Goal: Task Accomplishment & Management: Manage account settings

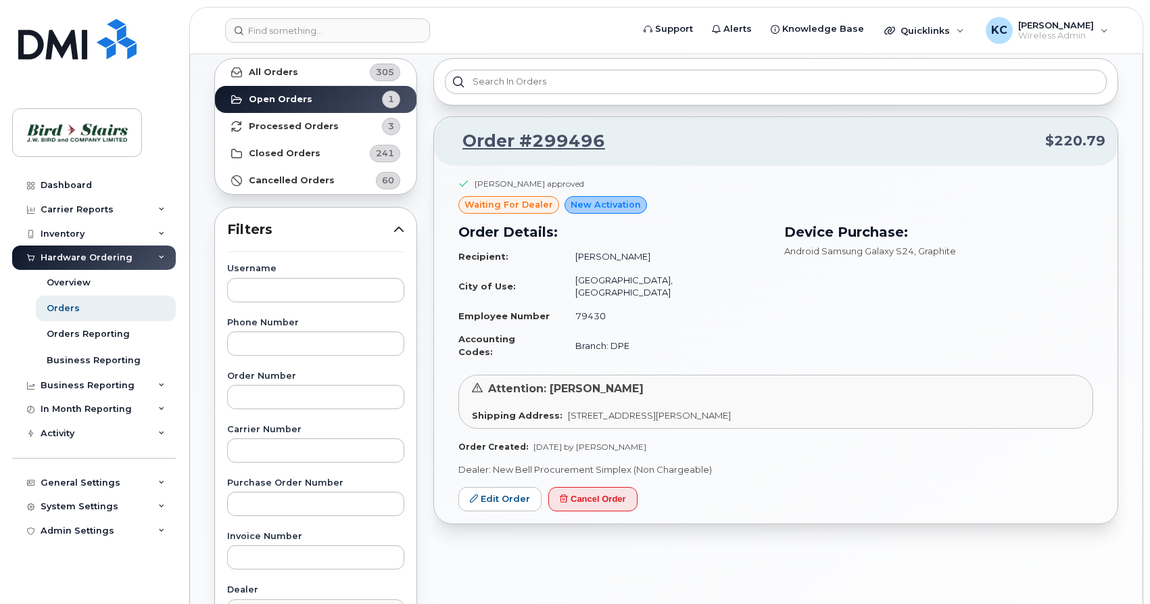
scroll to position [69, 0]
click at [78, 479] on div "General Settings" at bounding box center [81, 482] width 80 height 11
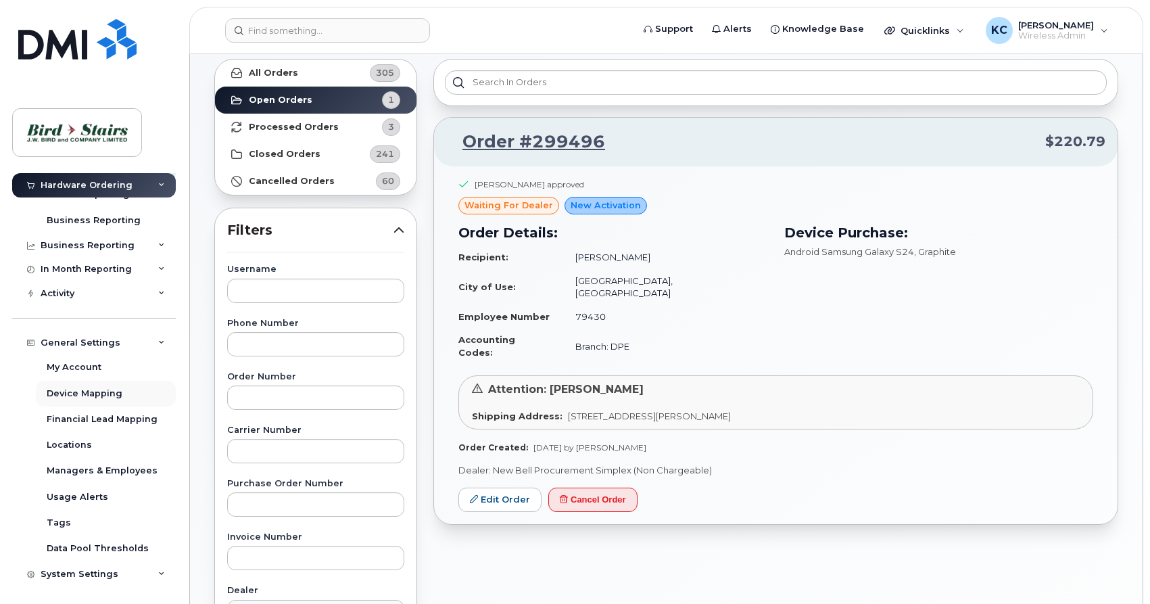
scroll to position [166, 0]
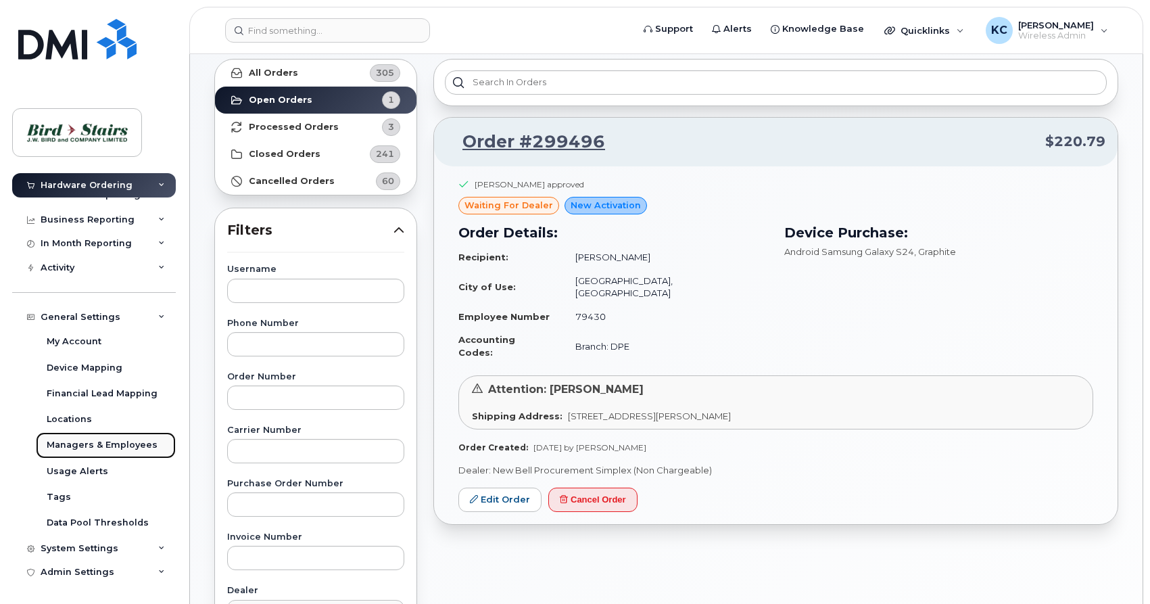
click at [96, 444] on div "Managers & Employees" at bounding box center [102, 445] width 111 height 12
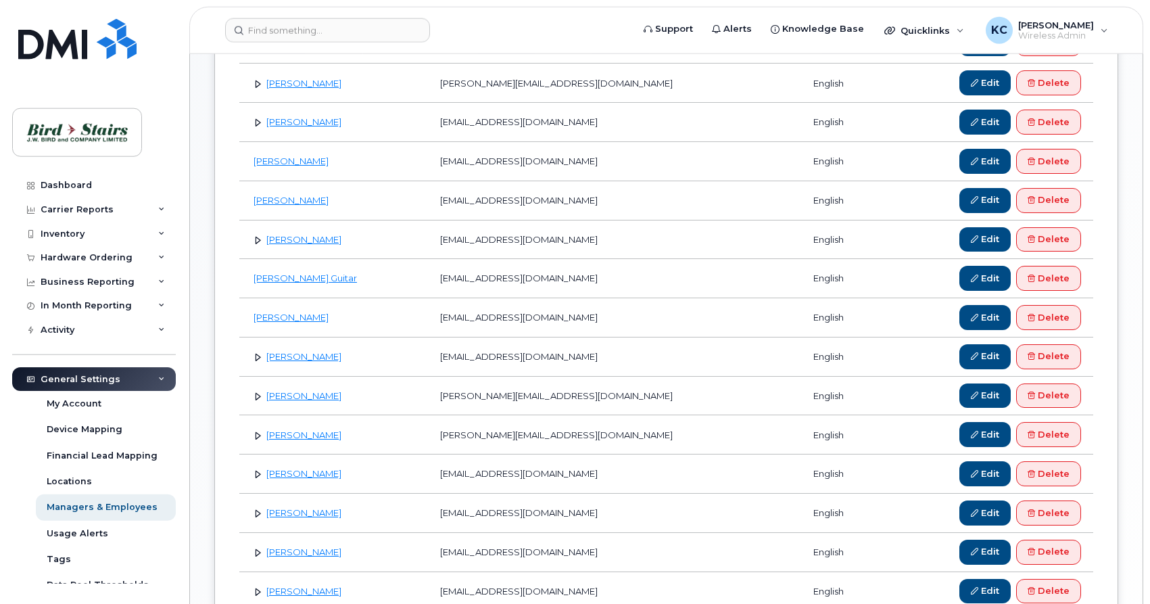
scroll to position [414, 0]
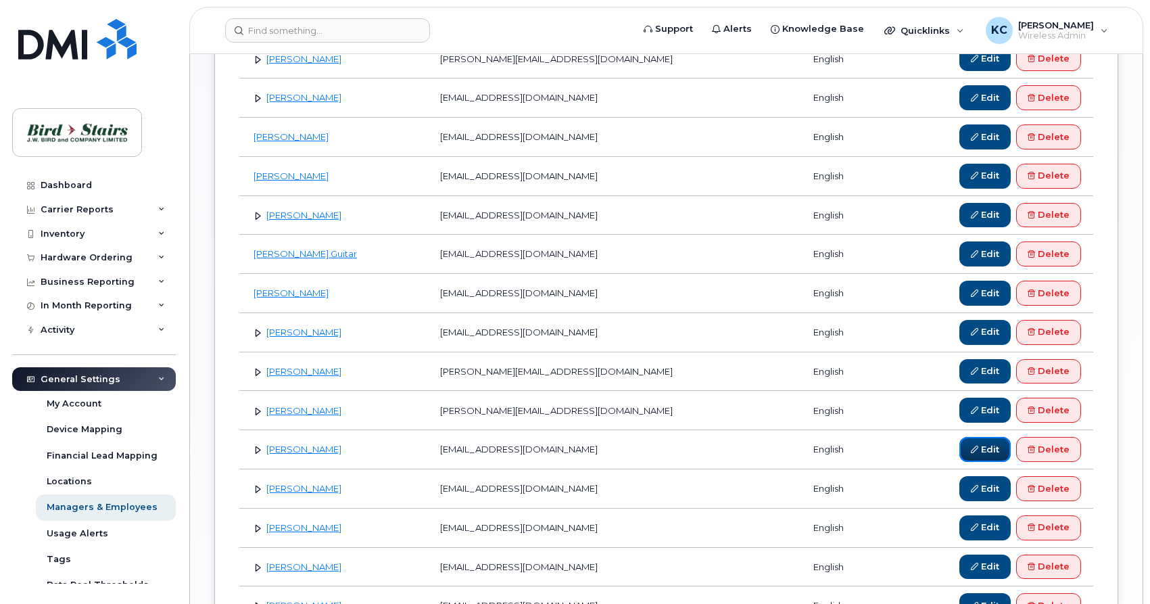
click at [983, 451] on link "Edit" at bounding box center [985, 449] width 51 height 25
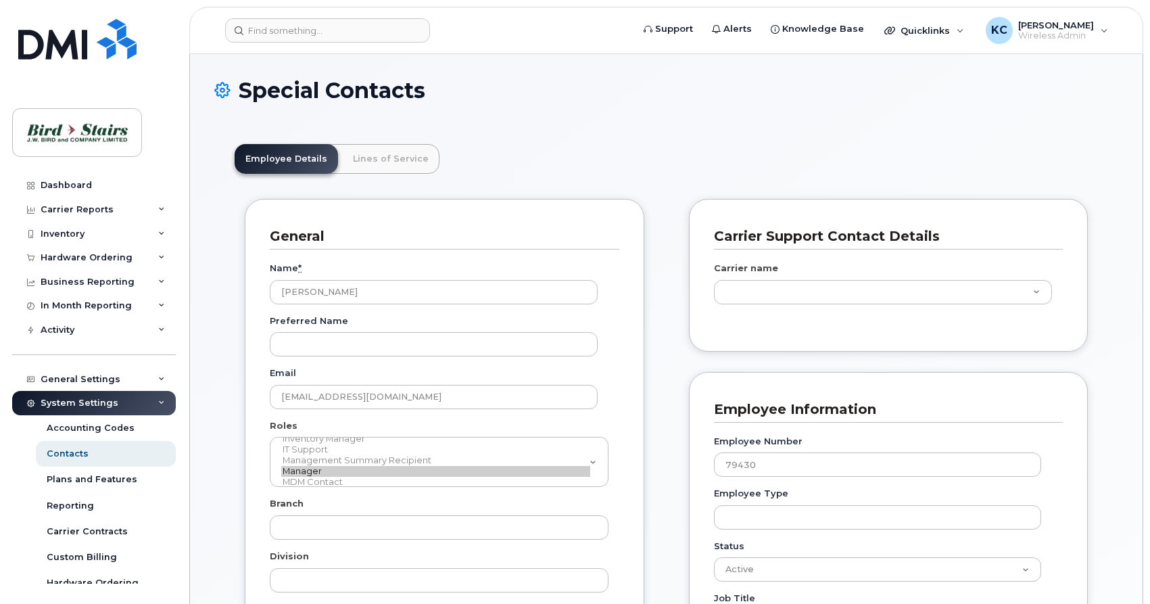
type input "91105"
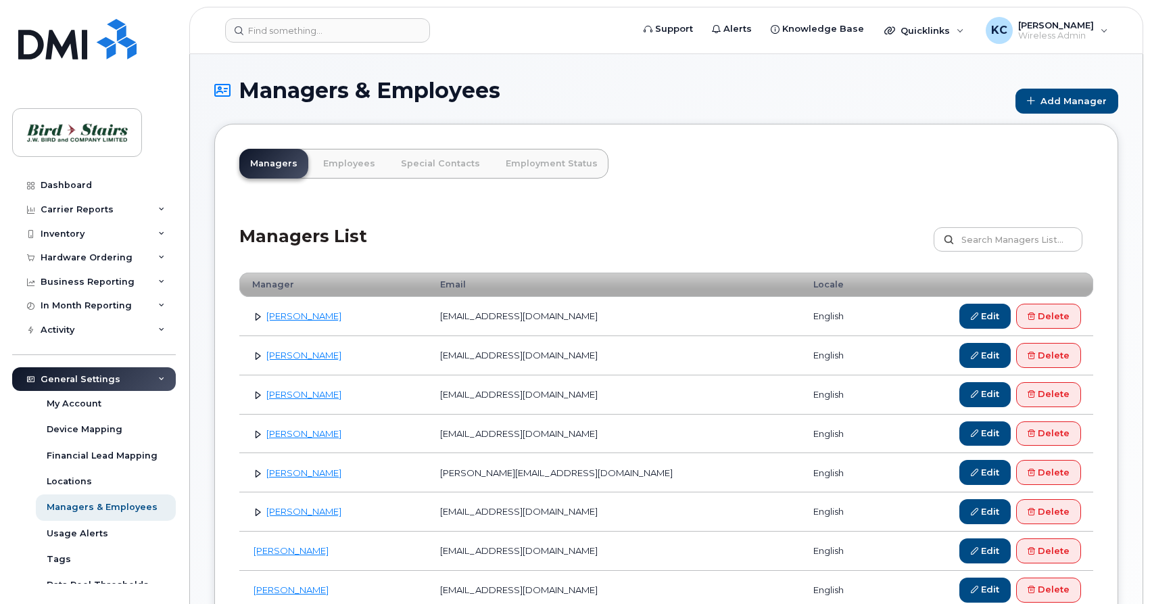
click at [259, 320] on link at bounding box center [258, 316] width 13 height 13
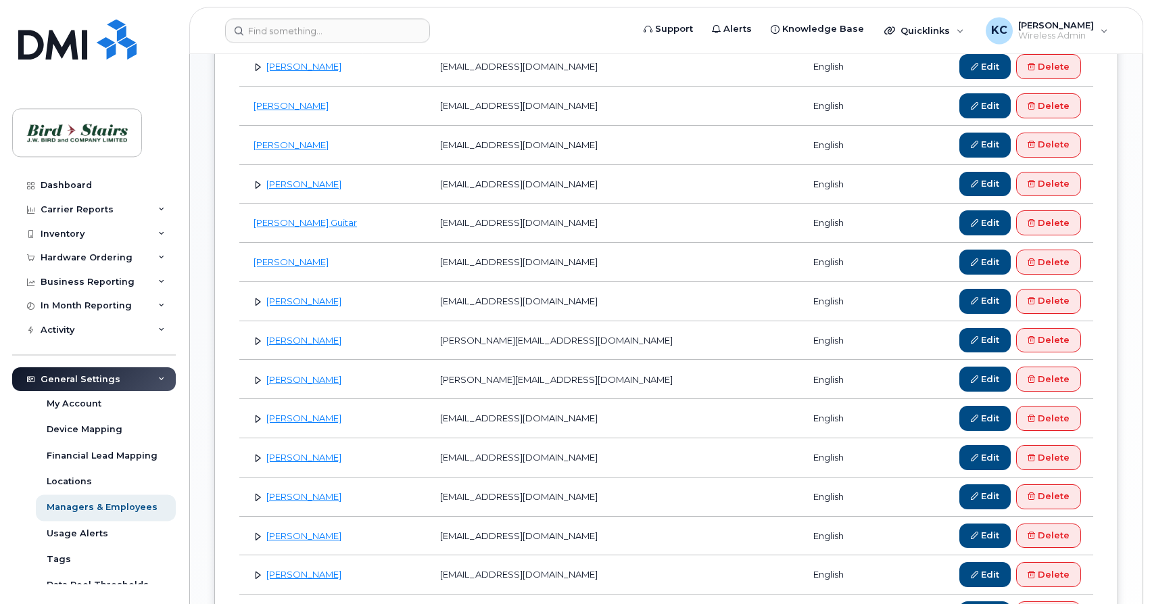
scroll to position [483, 0]
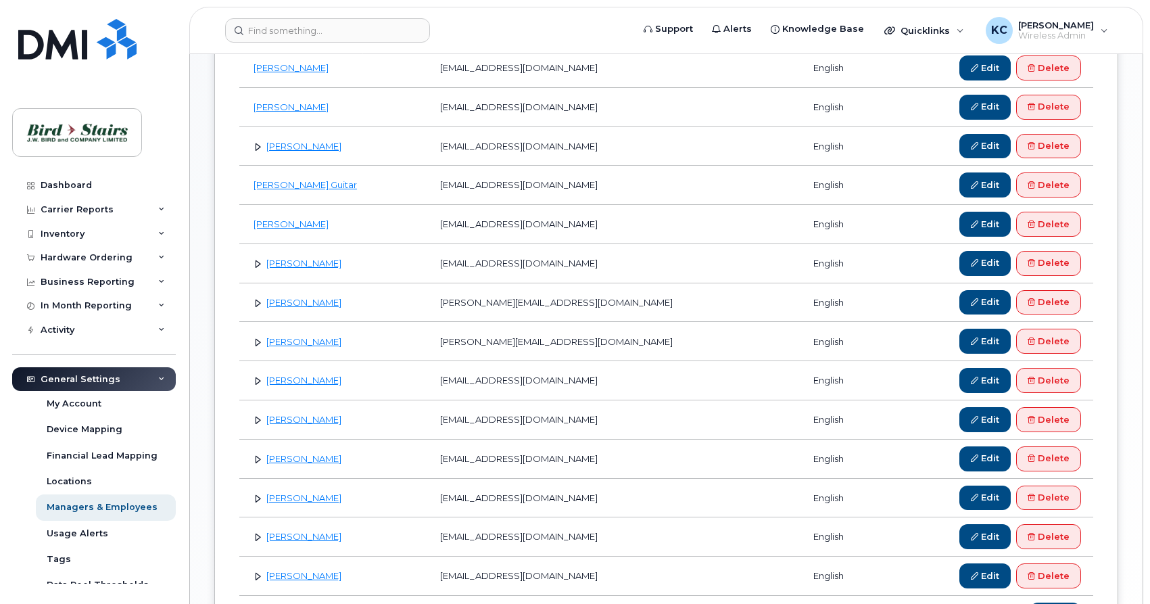
click at [255, 381] on link at bounding box center [258, 380] width 13 height 13
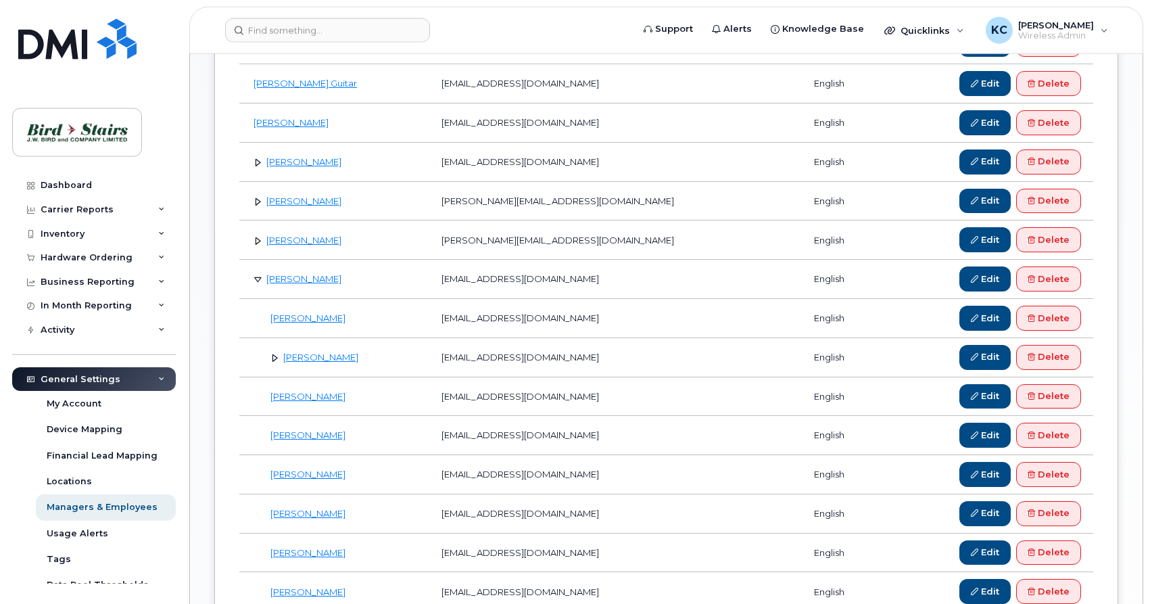
scroll to position [621, 0]
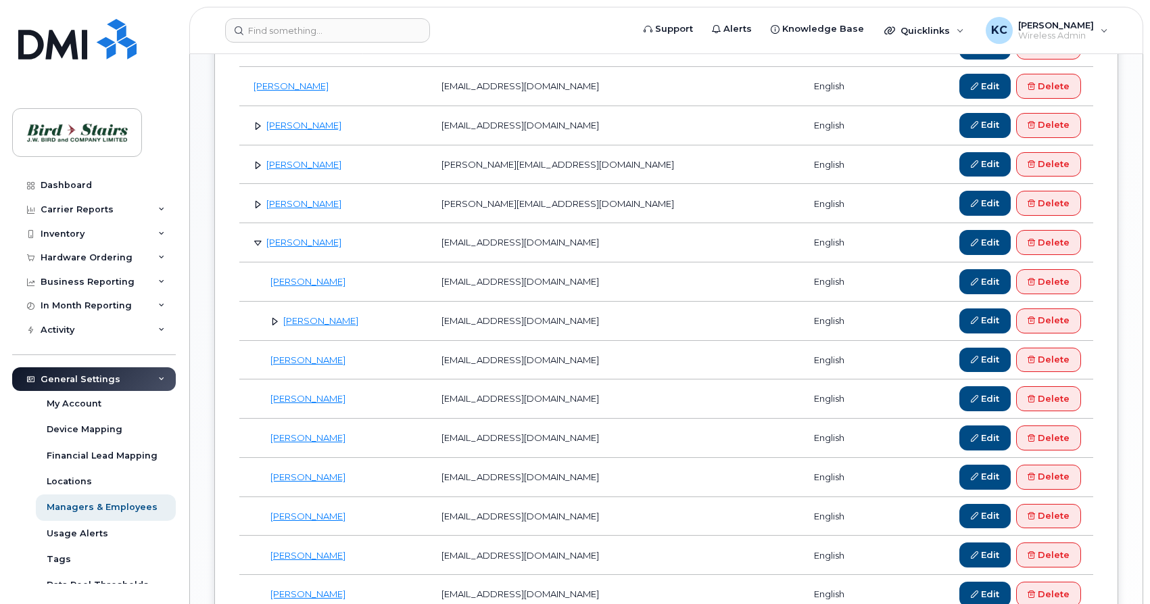
click at [271, 322] on link at bounding box center [275, 320] width 13 height 13
click at [257, 129] on link at bounding box center [258, 125] width 13 height 13
click at [388, 120] on td "Marc Kenny" at bounding box center [336, 125] width 195 height 39
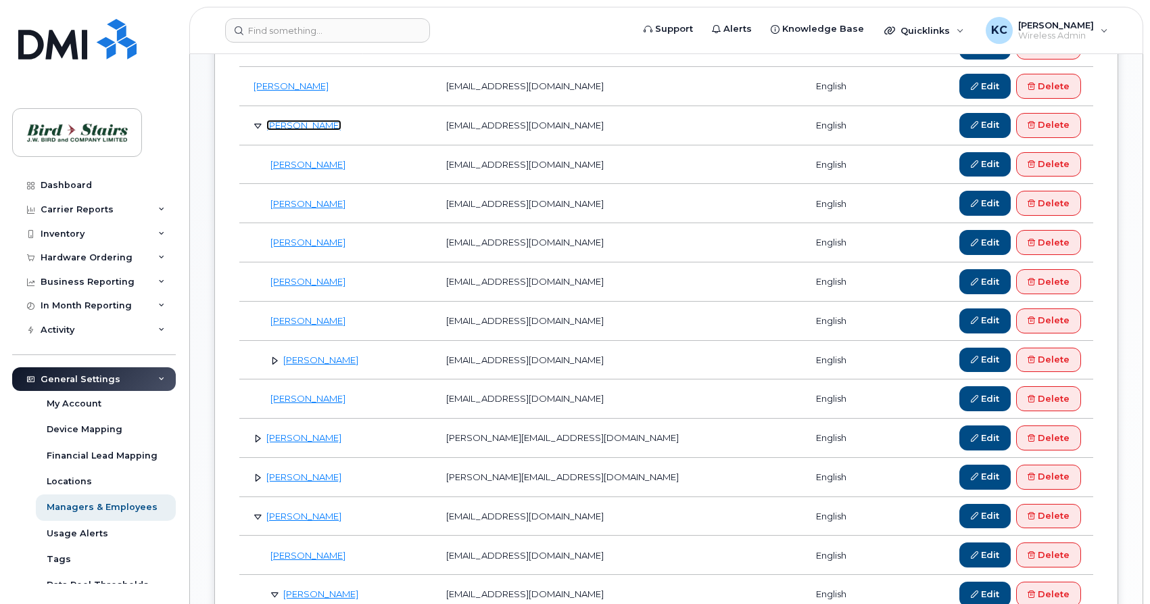
click at [283, 128] on link "Marc Kenny" at bounding box center [303, 125] width 75 height 11
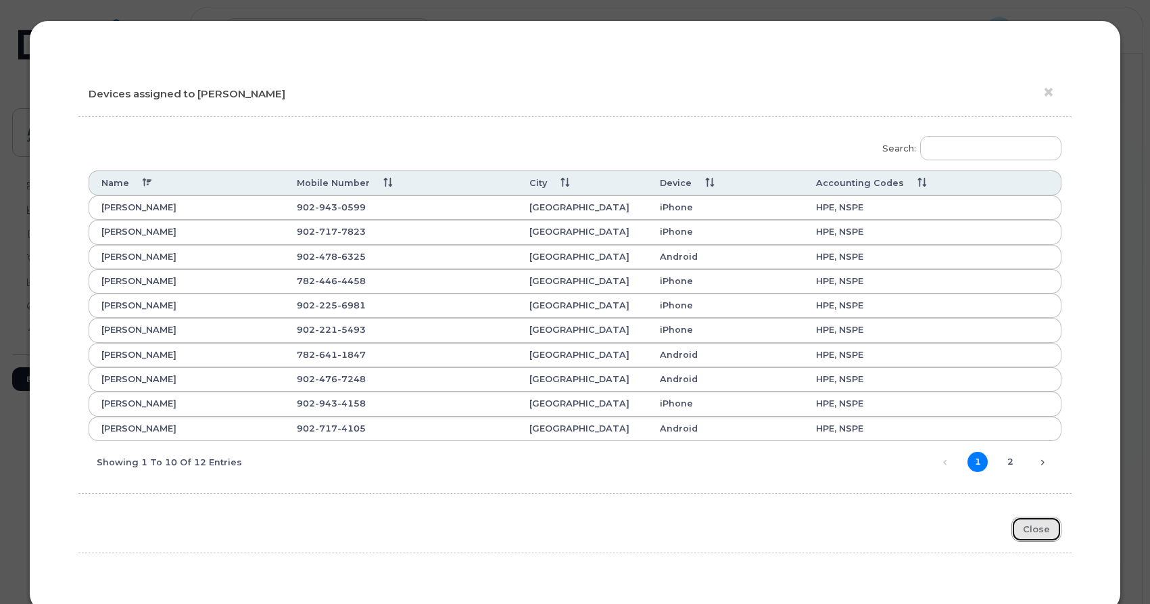
click at [1042, 529] on button "Close" at bounding box center [1037, 529] width 50 height 25
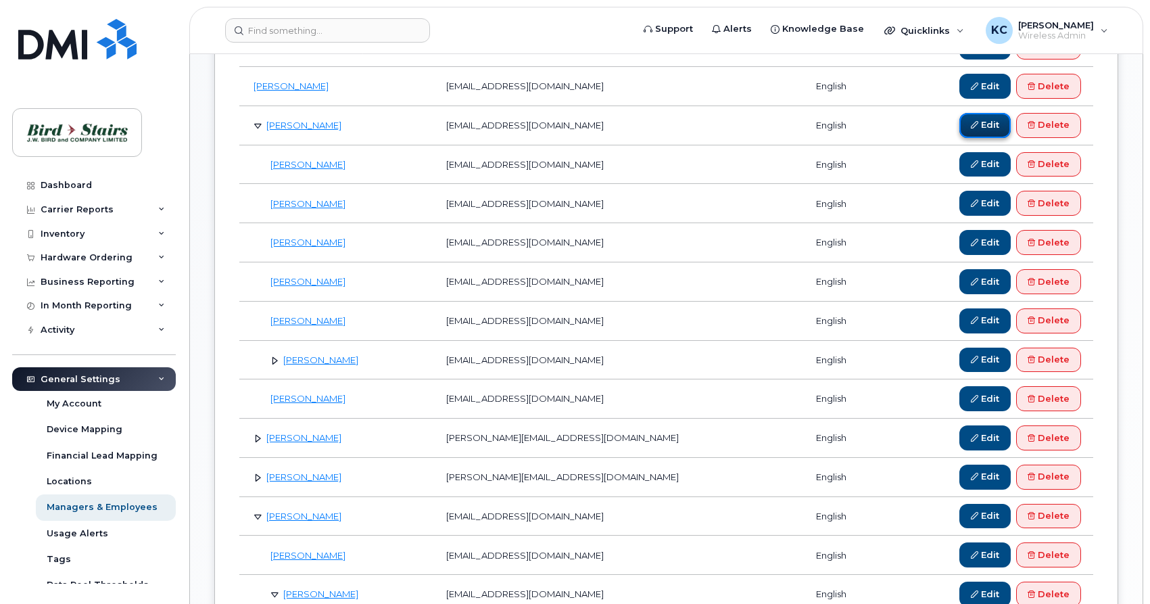
click at [989, 126] on link "Edit" at bounding box center [985, 125] width 51 height 25
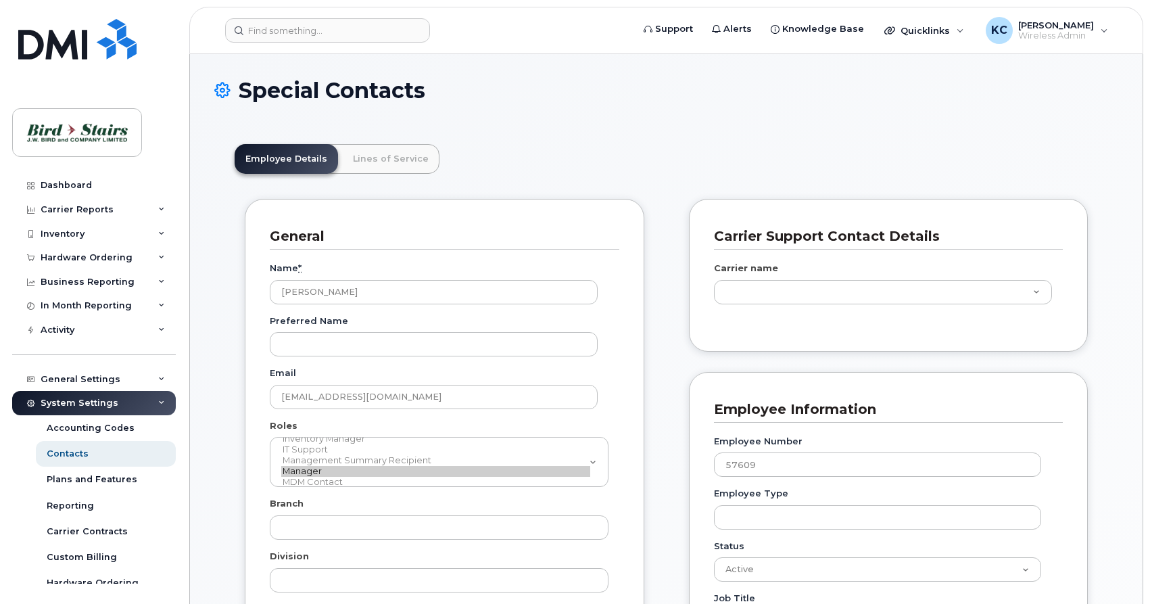
type input "91106"
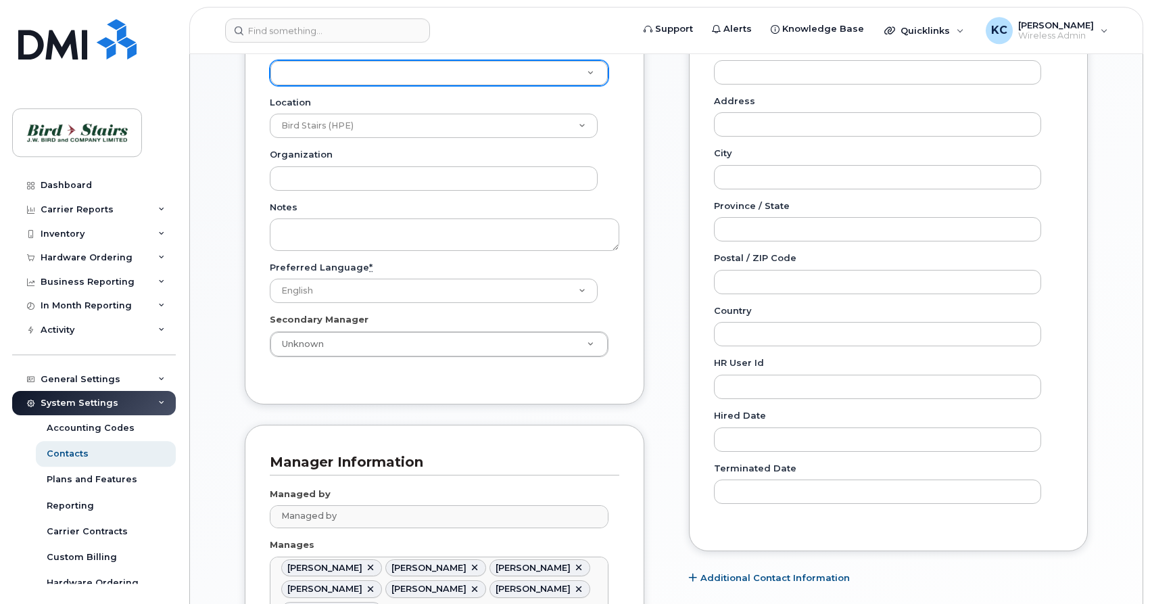
scroll to position [483, 0]
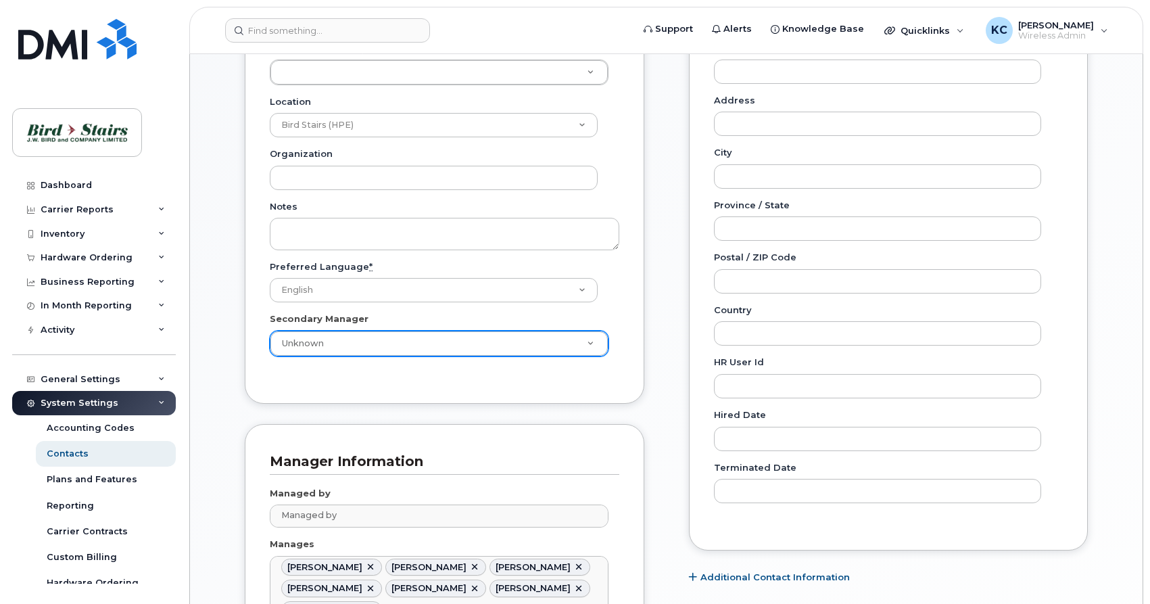
click at [414, 346] on body "Support Alerts Knowledge Base Quicklinks Suspend / Cancel Device Change SIM Car…" at bounding box center [575, 262] width 1150 height 1491
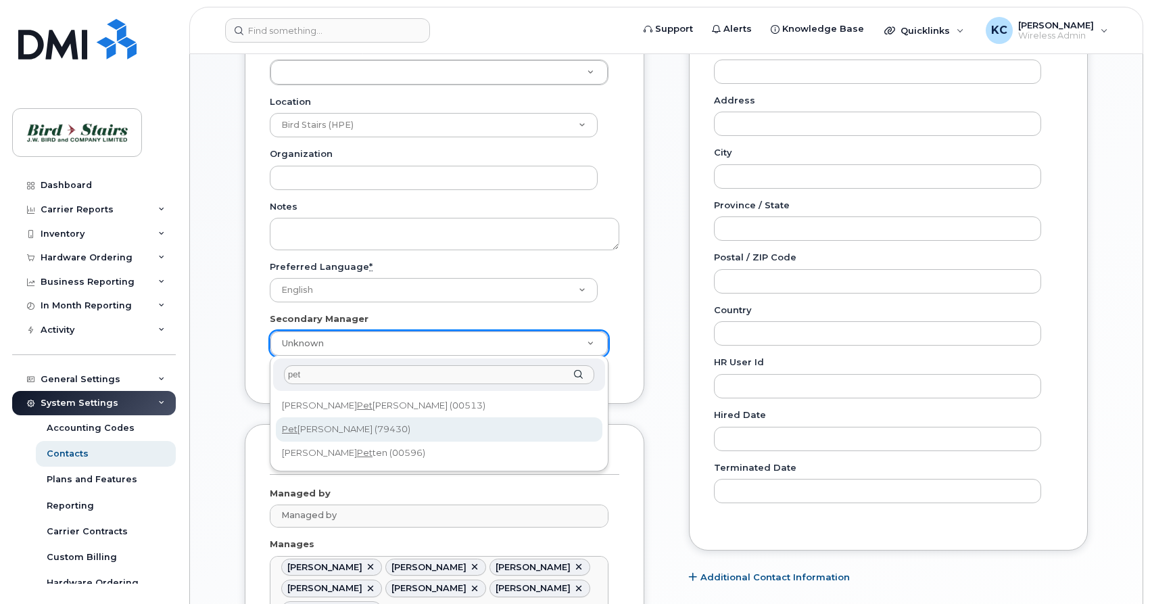
type input "pet"
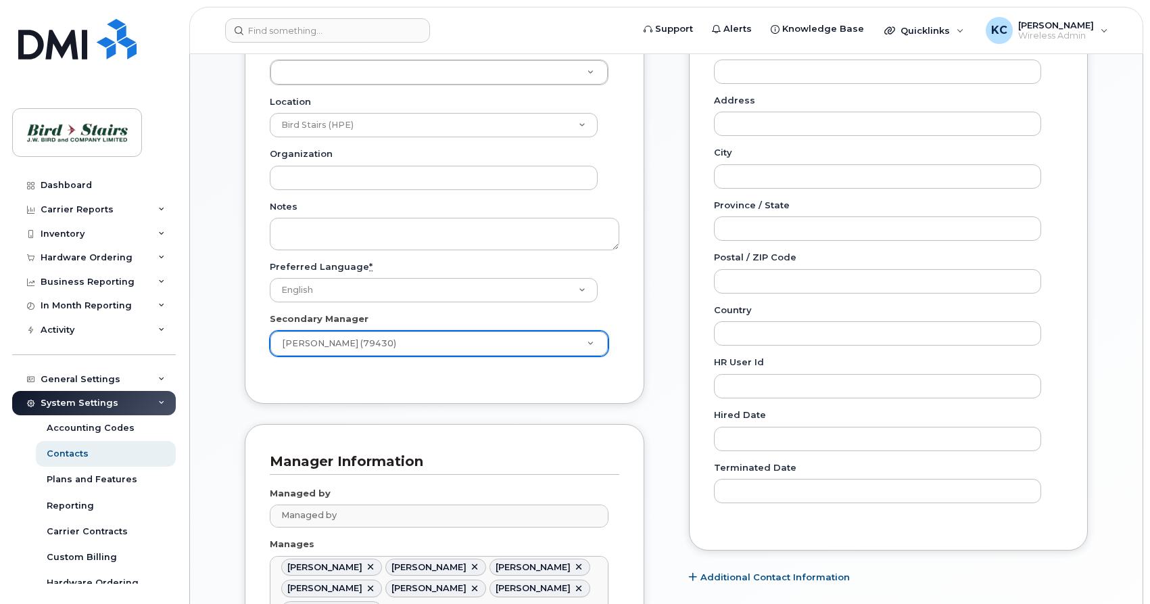
type input "79430"
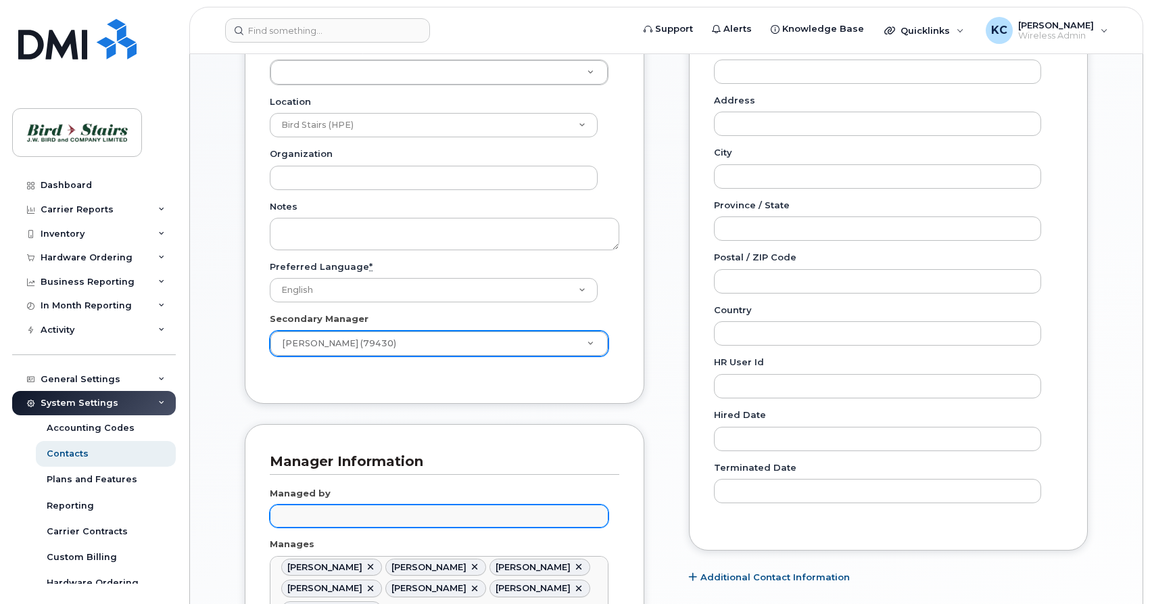
click at [411, 516] on input "text" at bounding box center [441, 515] width 327 height 19
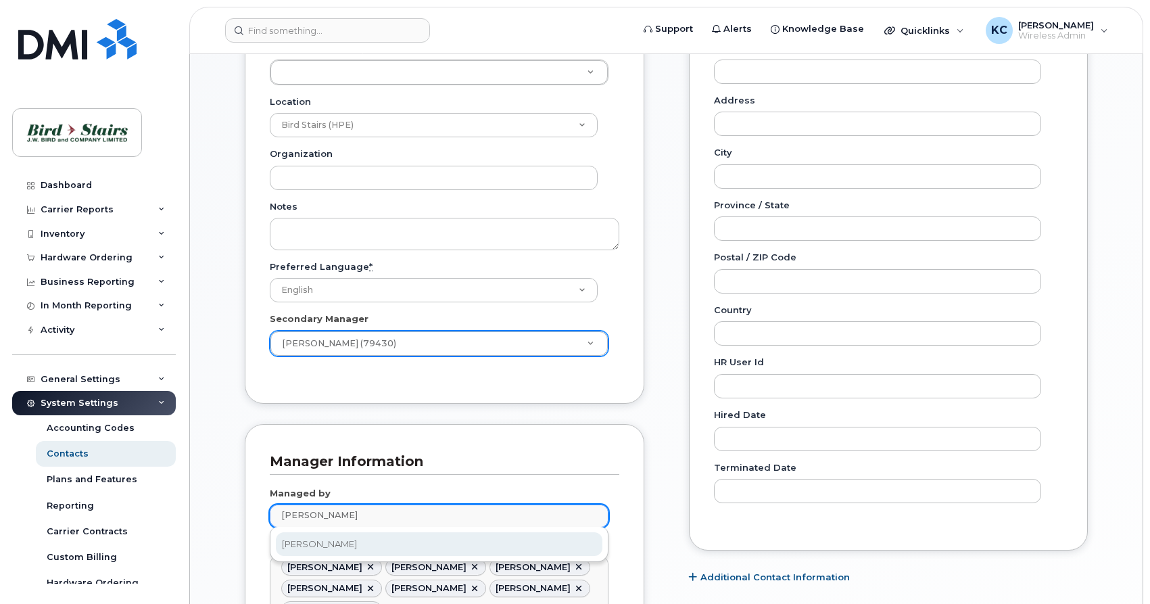
type input "peter"
type input "1536052"
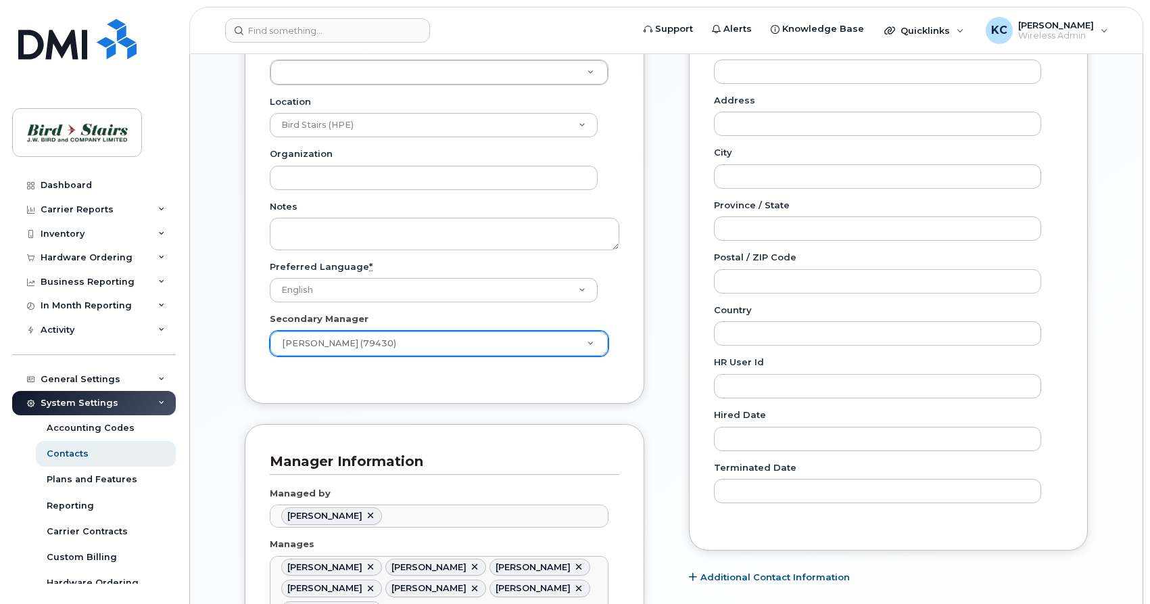
click at [531, 469] on h3 "Manager Information" at bounding box center [440, 461] width 340 height 18
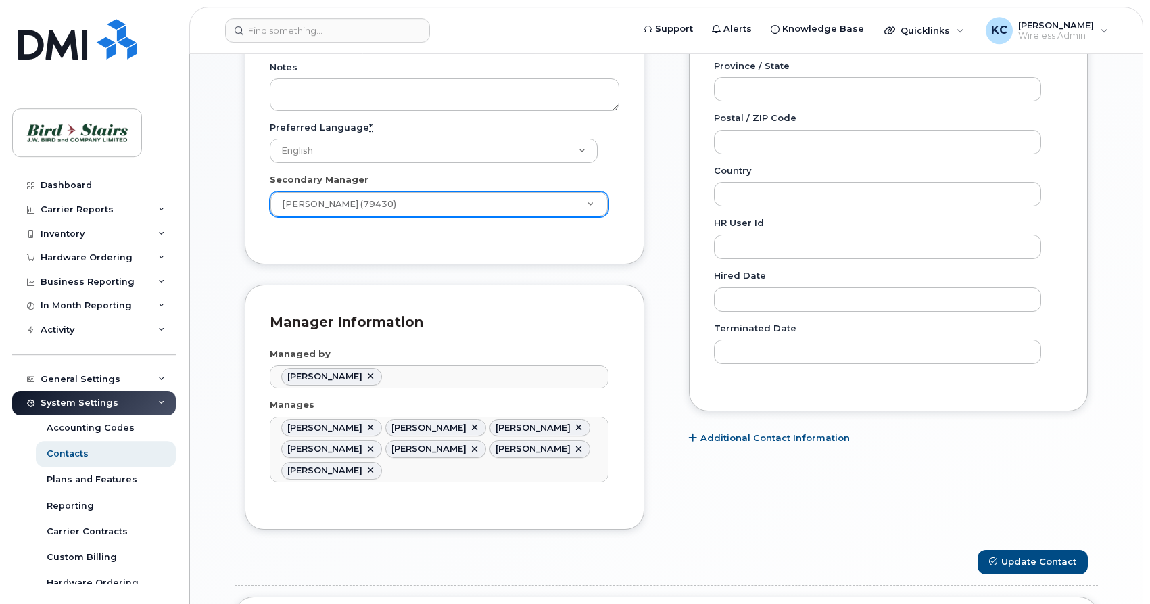
scroll to position [690, 0]
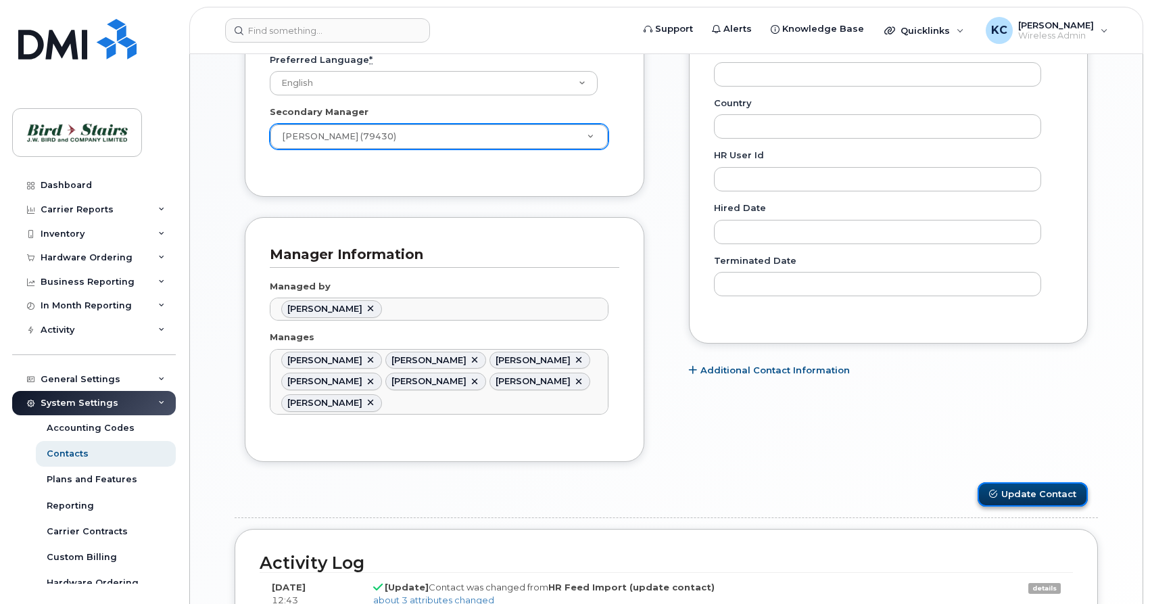
click at [1042, 486] on button "Update Contact" at bounding box center [1033, 494] width 110 height 25
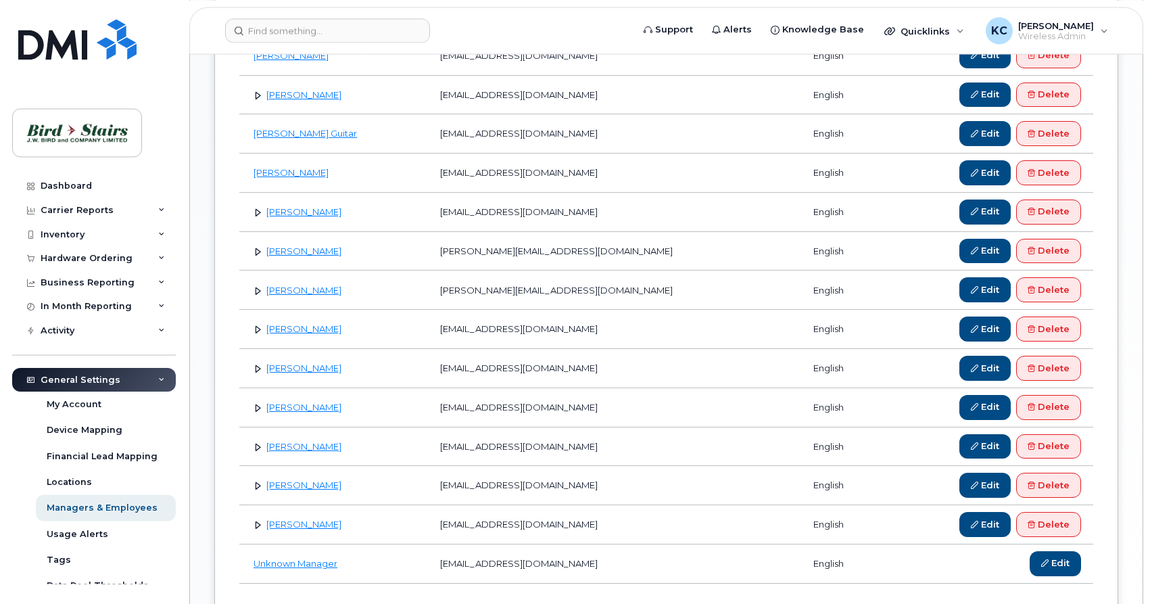
scroll to position [552, 0]
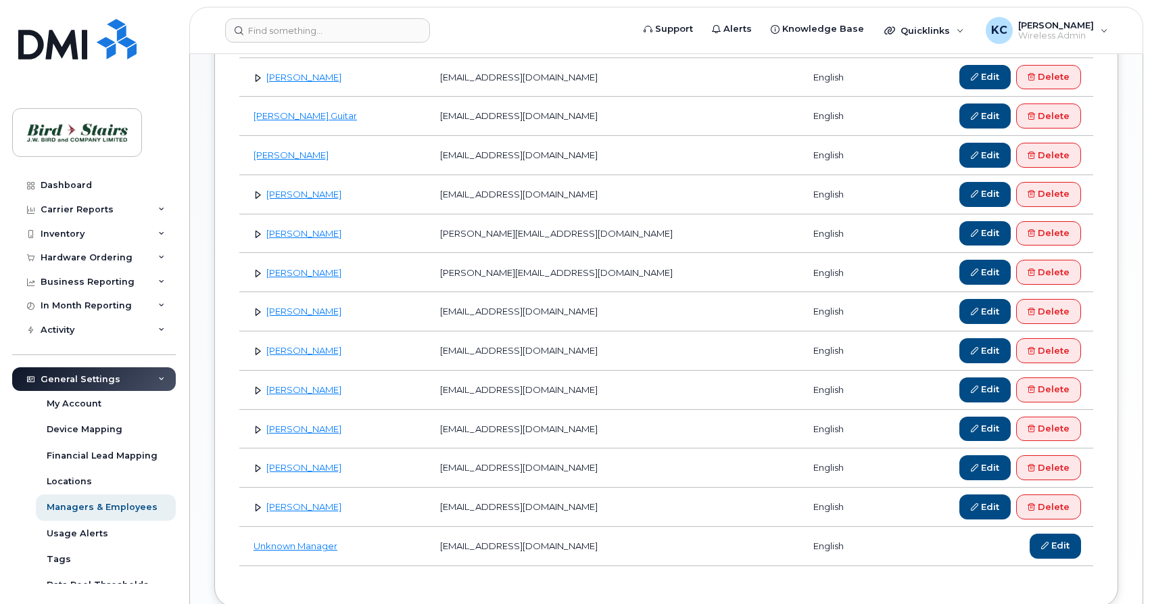
click at [256, 314] on link at bounding box center [258, 311] width 13 height 13
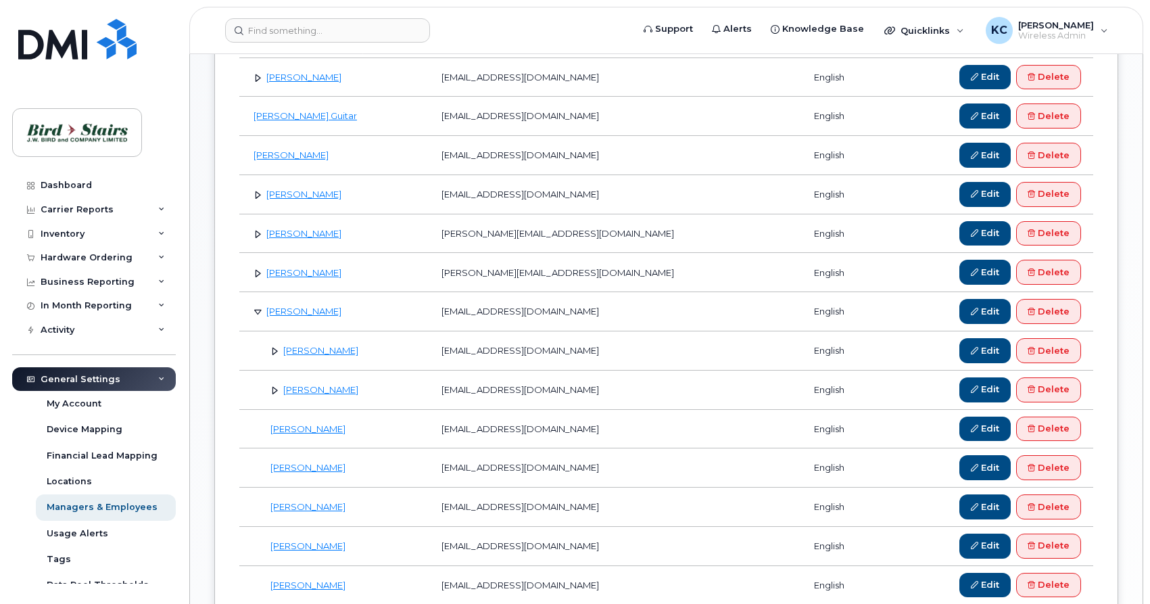
click at [258, 310] on link at bounding box center [258, 311] width 13 height 13
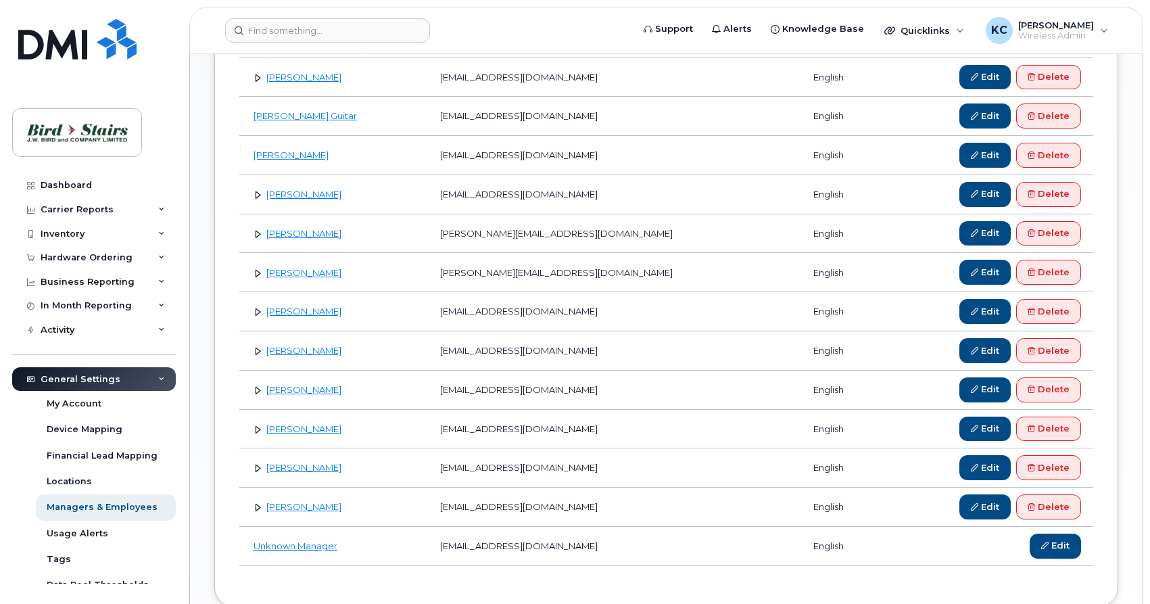
click at [254, 195] on link at bounding box center [258, 194] width 13 height 13
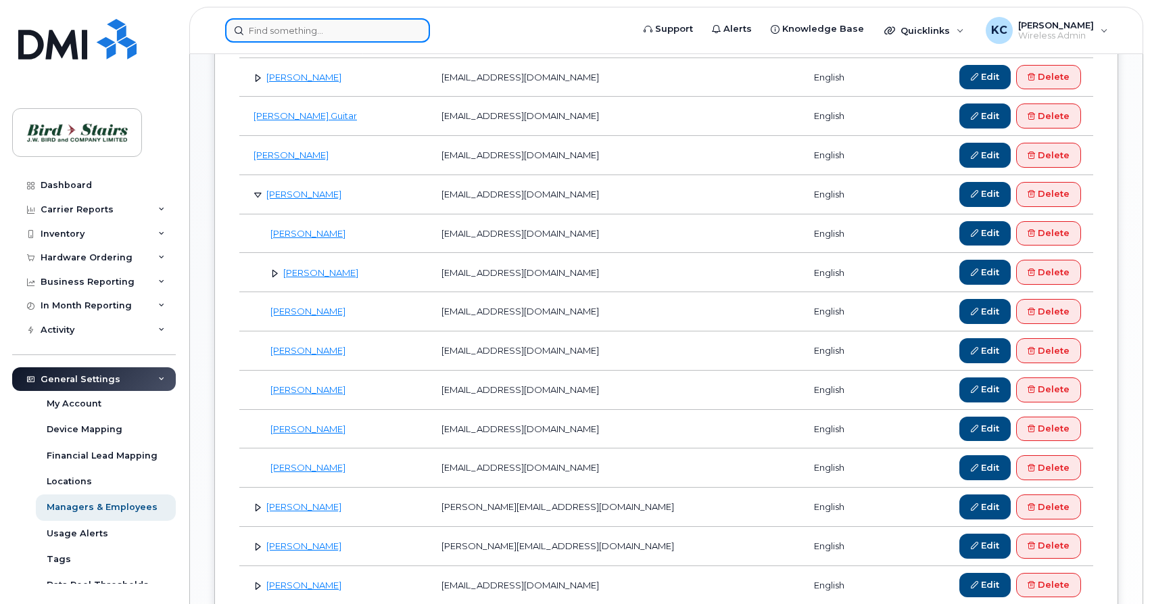
click at [306, 30] on input at bounding box center [327, 30] width 205 height 24
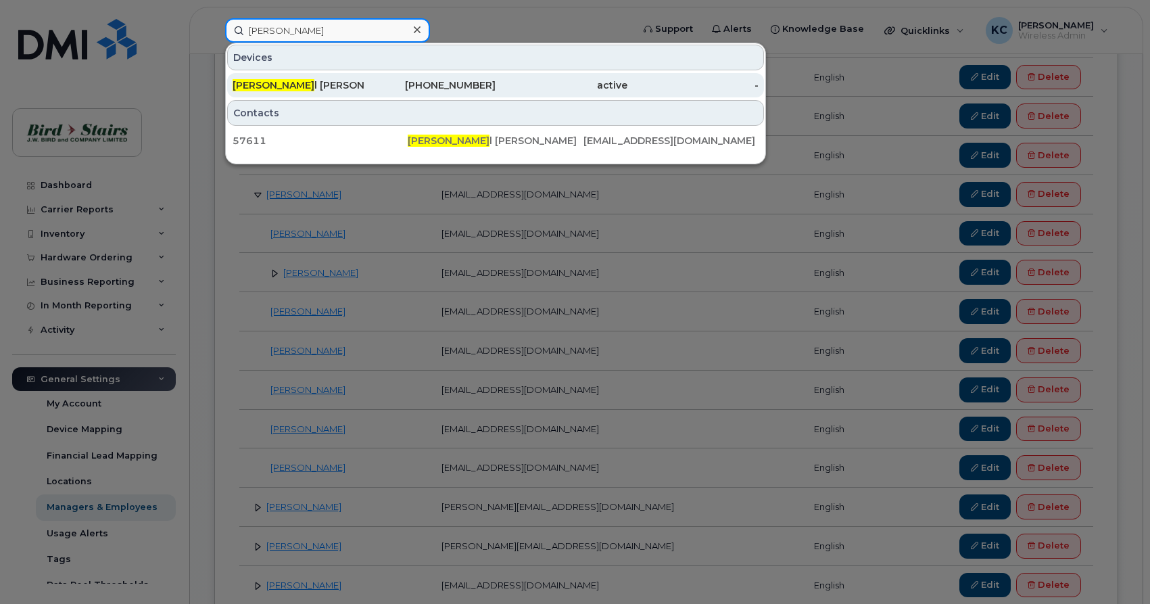
type input "[PERSON_NAME]"
click at [333, 88] on div "[PERSON_NAME]" at bounding box center [299, 85] width 132 height 14
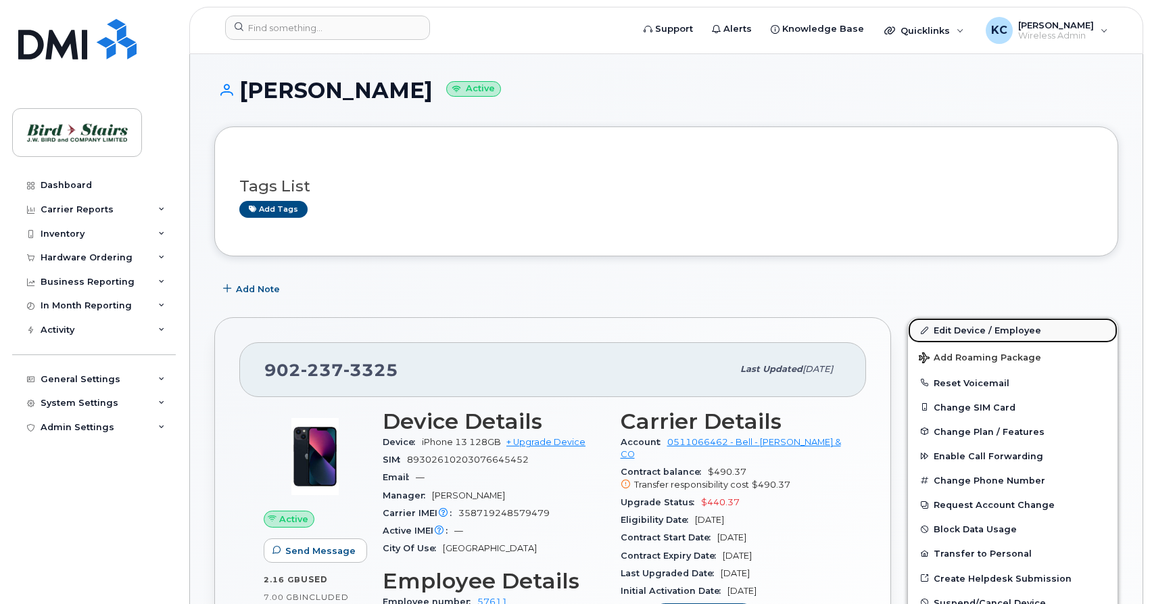
click at [966, 329] on link "Edit Device / Employee" at bounding box center [1013, 330] width 210 height 24
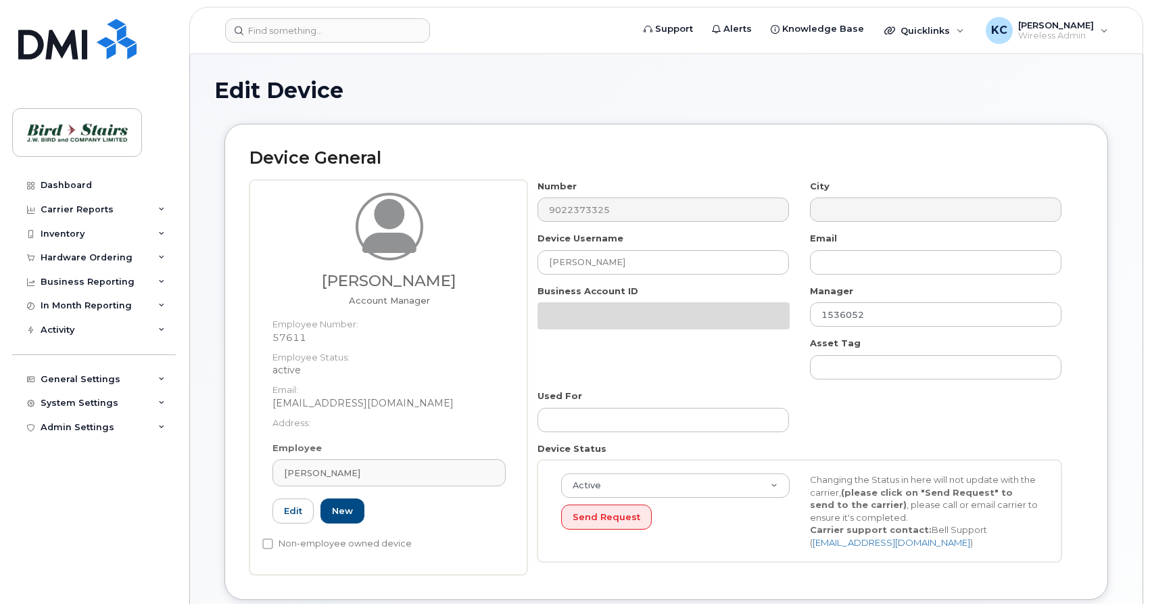
select select "91106"
select select "91093"
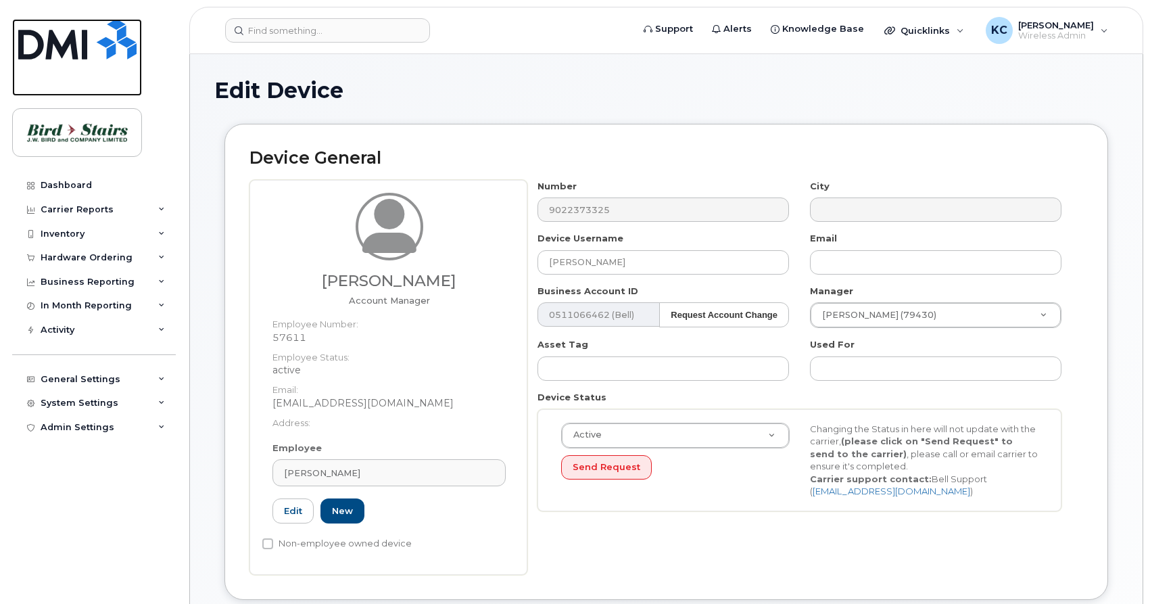
click at [75, 41] on img at bounding box center [77, 39] width 118 height 41
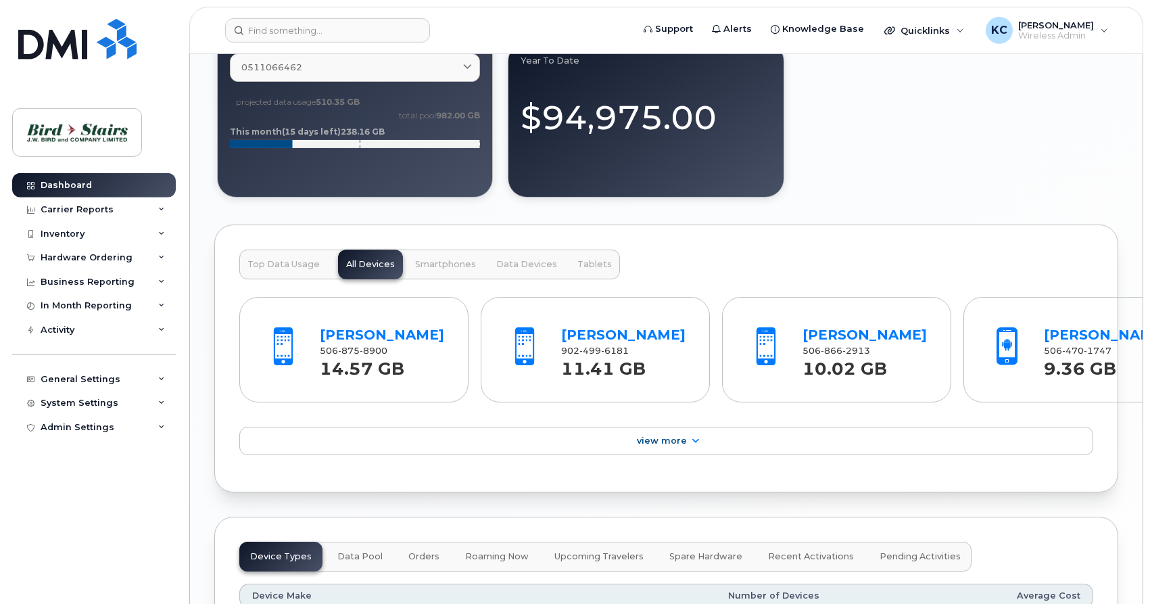
scroll to position [1311, 0]
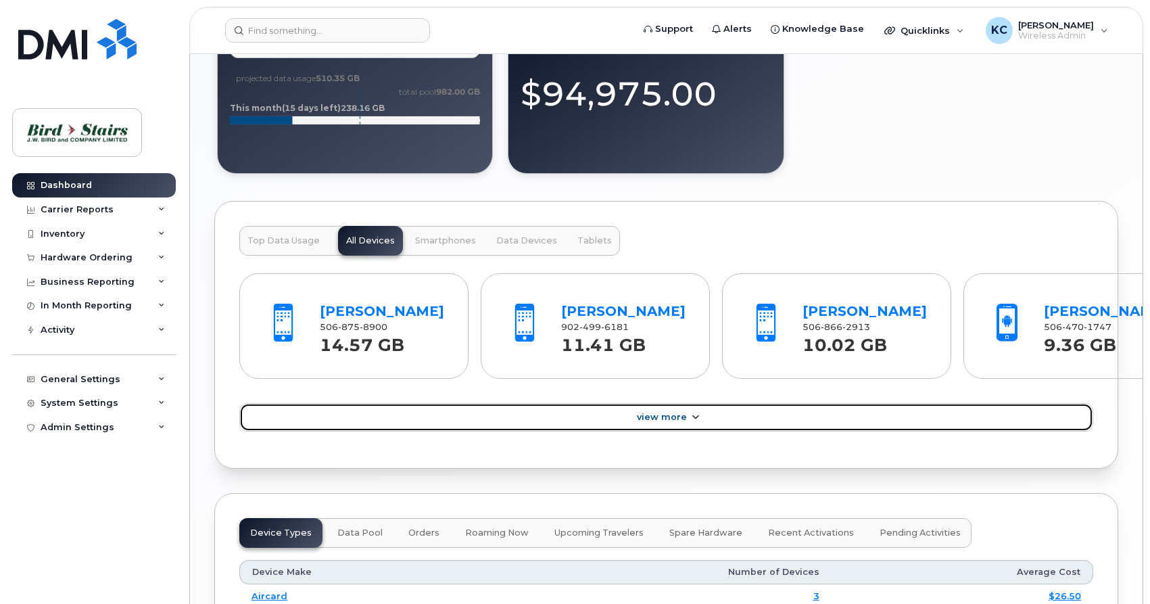
click at [663, 422] on span "View More" at bounding box center [662, 417] width 50 height 10
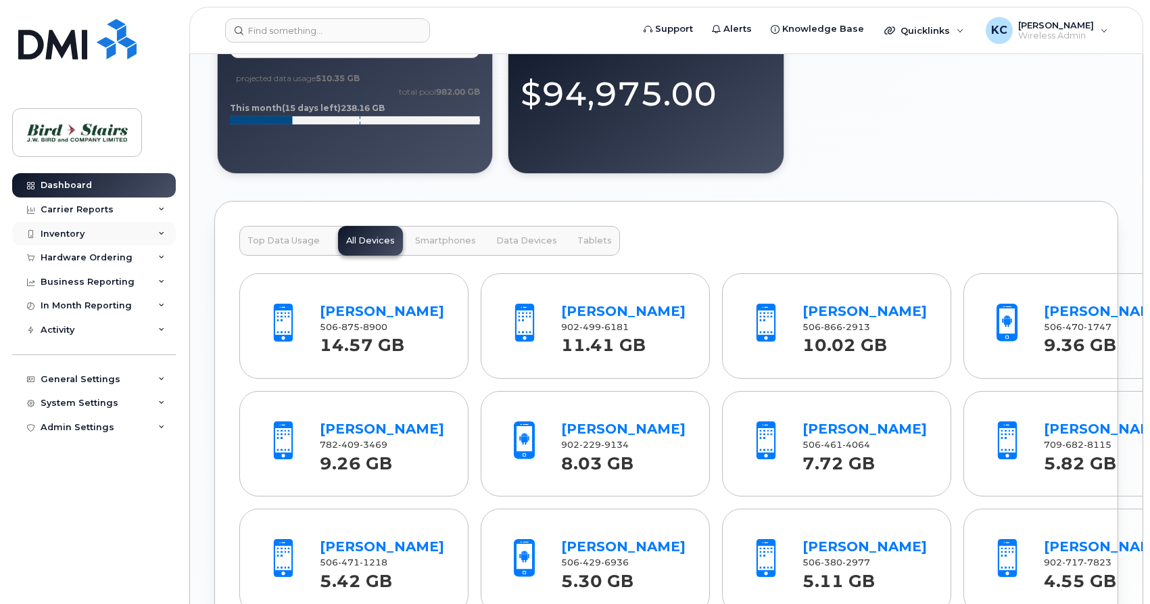
click at [81, 231] on div "Inventory" at bounding box center [63, 234] width 44 height 11
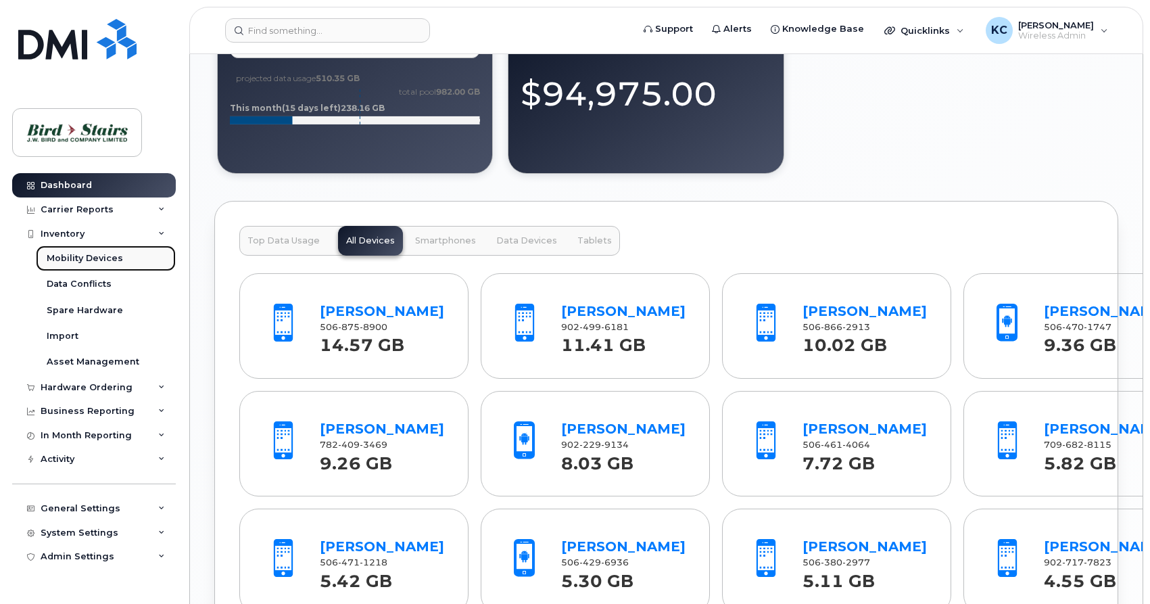
click at [76, 257] on div "Mobility Devices" at bounding box center [85, 258] width 76 height 12
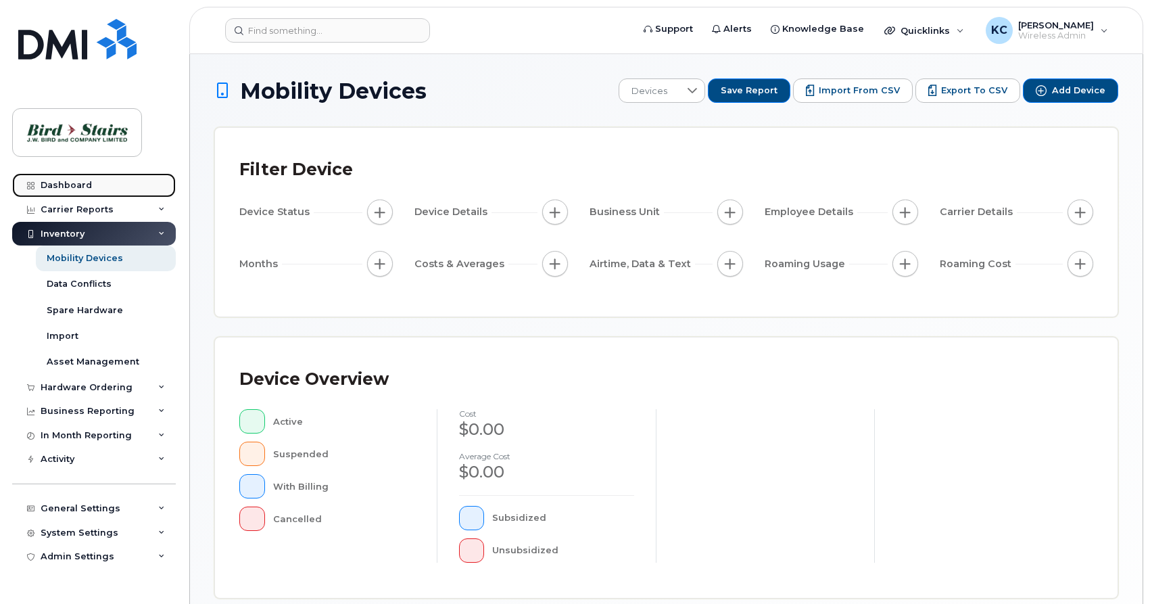
click at [72, 181] on div "Dashboard" at bounding box center [66, 185] width 51 height 11
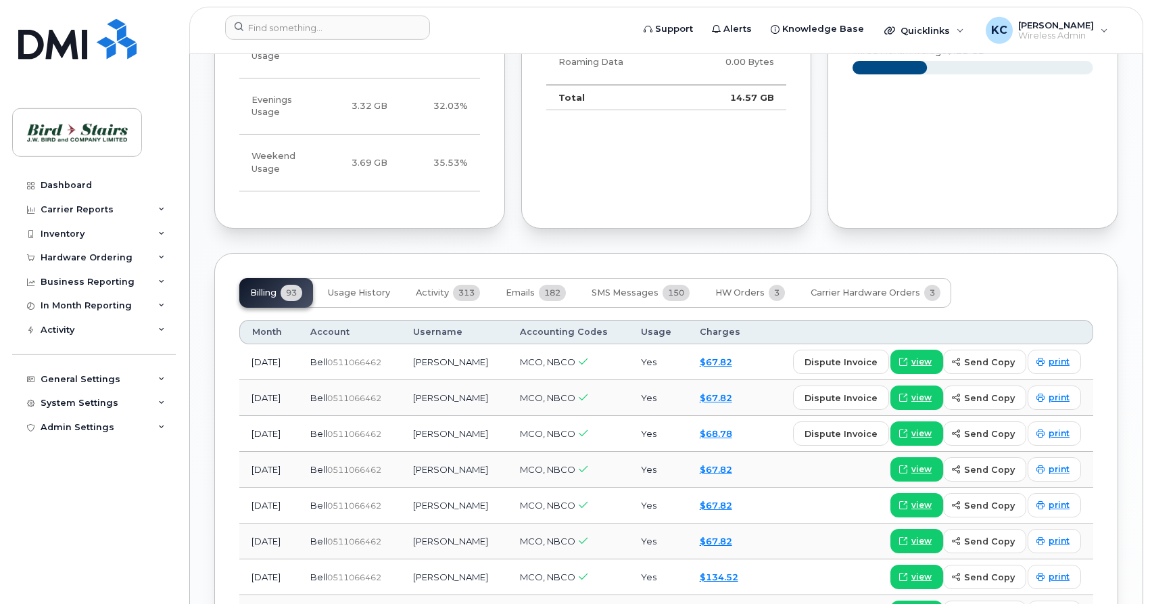
scroll to position [1035, 0]
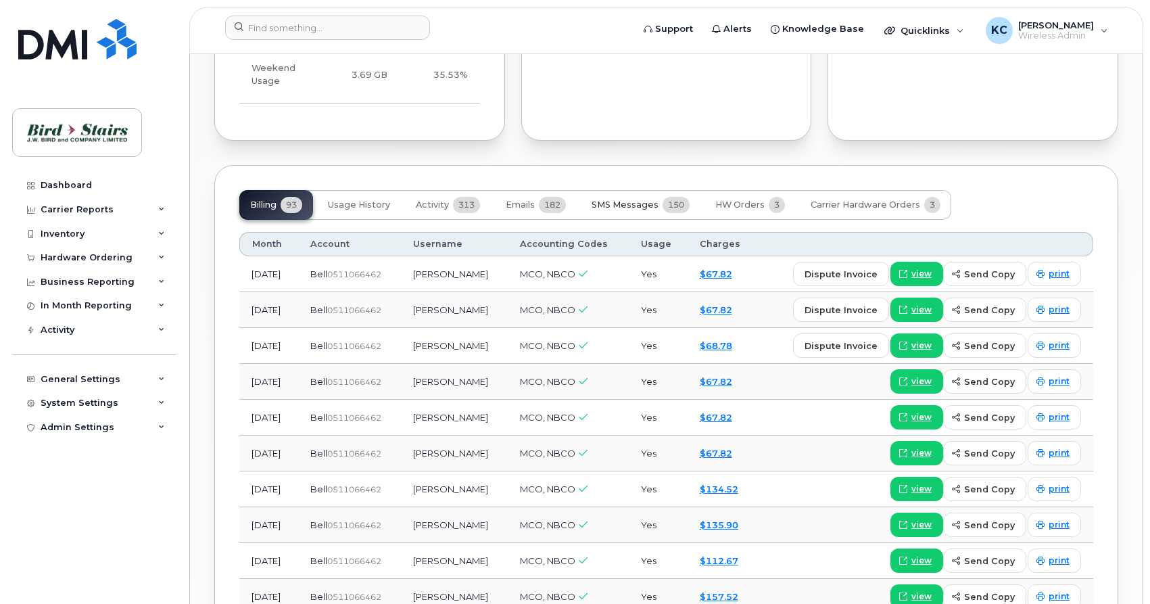
click at [622, 190] on button "SMS Messages 150" at bounding box center [641, 205] width 120 height 30
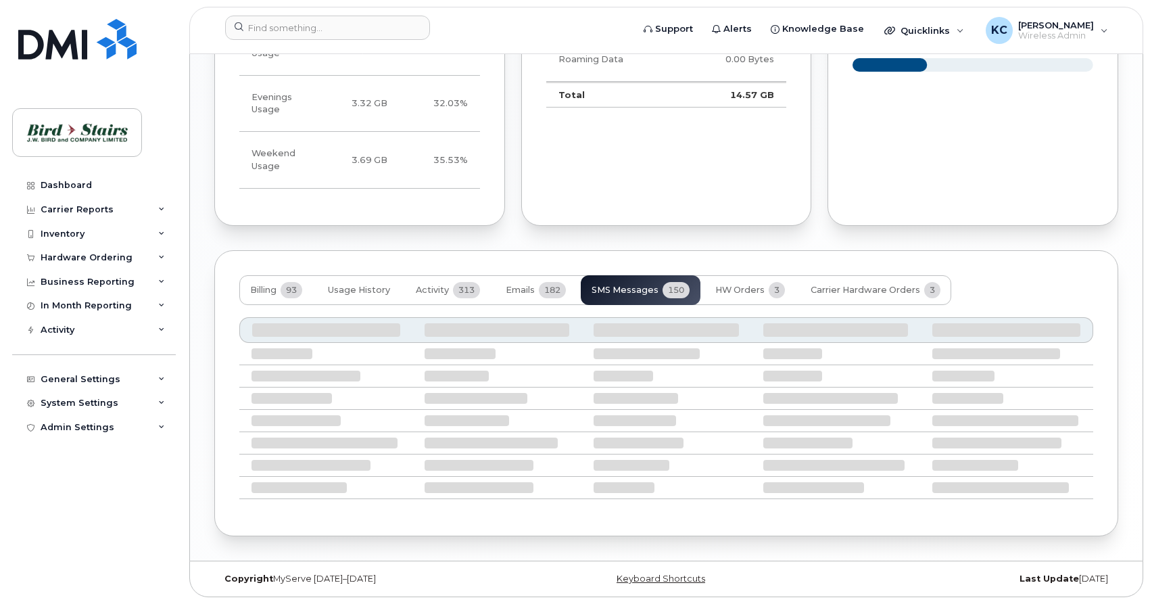
scroll to position [924, 0]
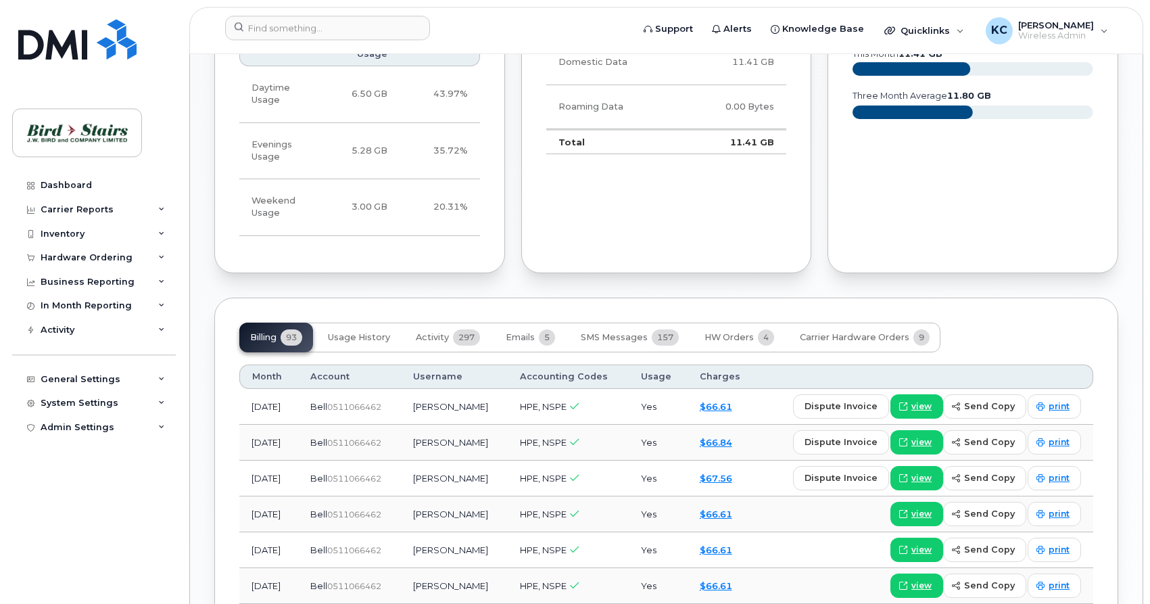
scroll to position [966, 0]
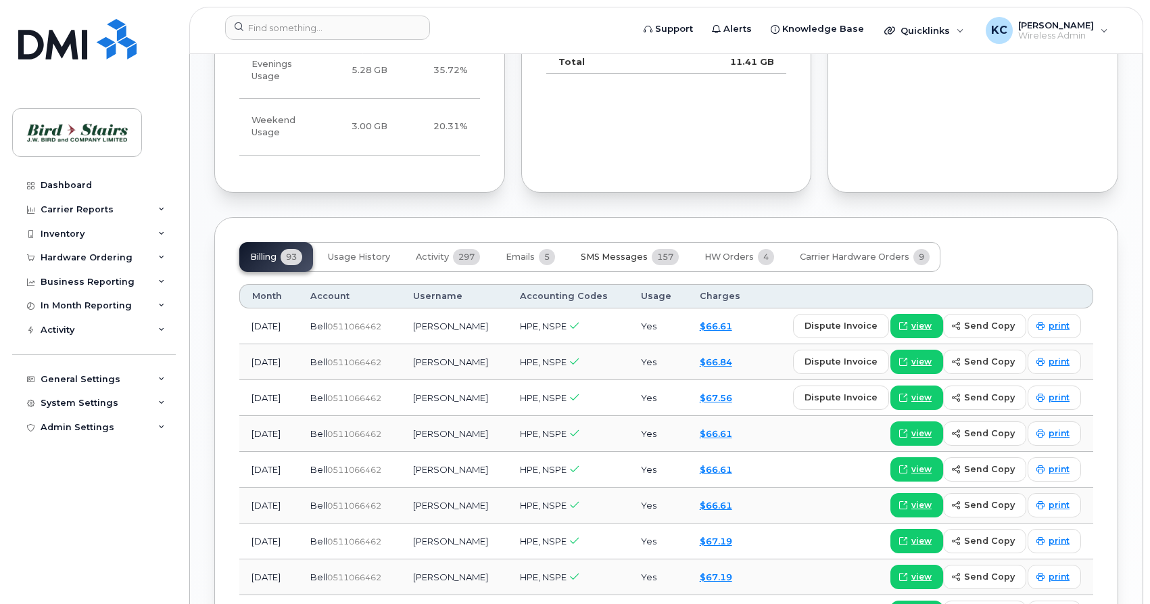
click at [606, 252] on span "SMS Messages" at bounding box center [614, 257] width 67 height 11
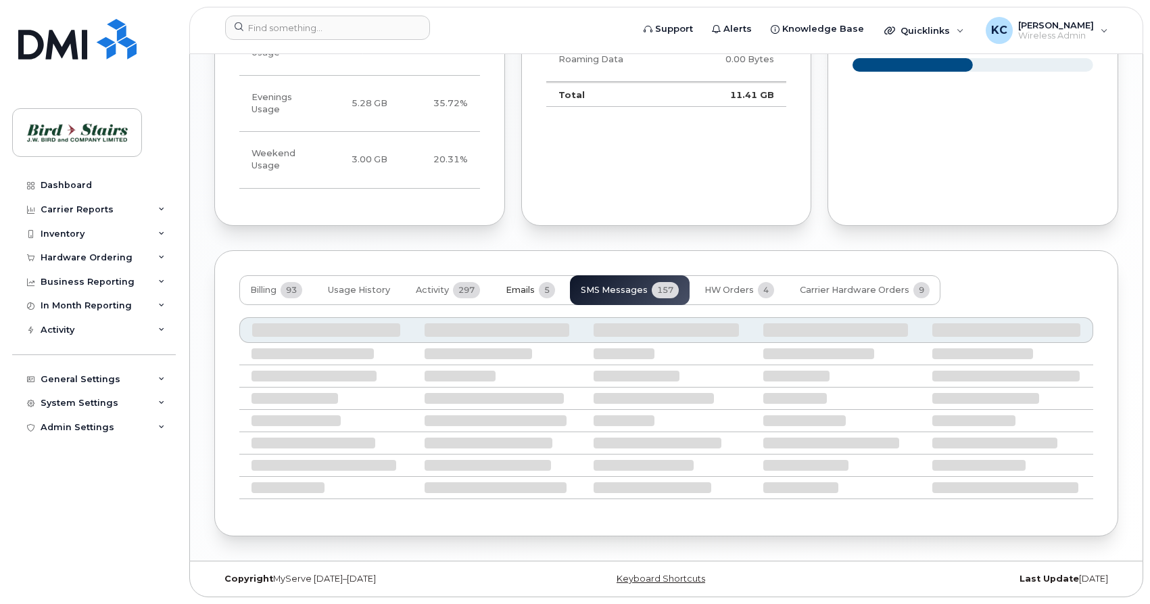
scroll to position [907, 0]
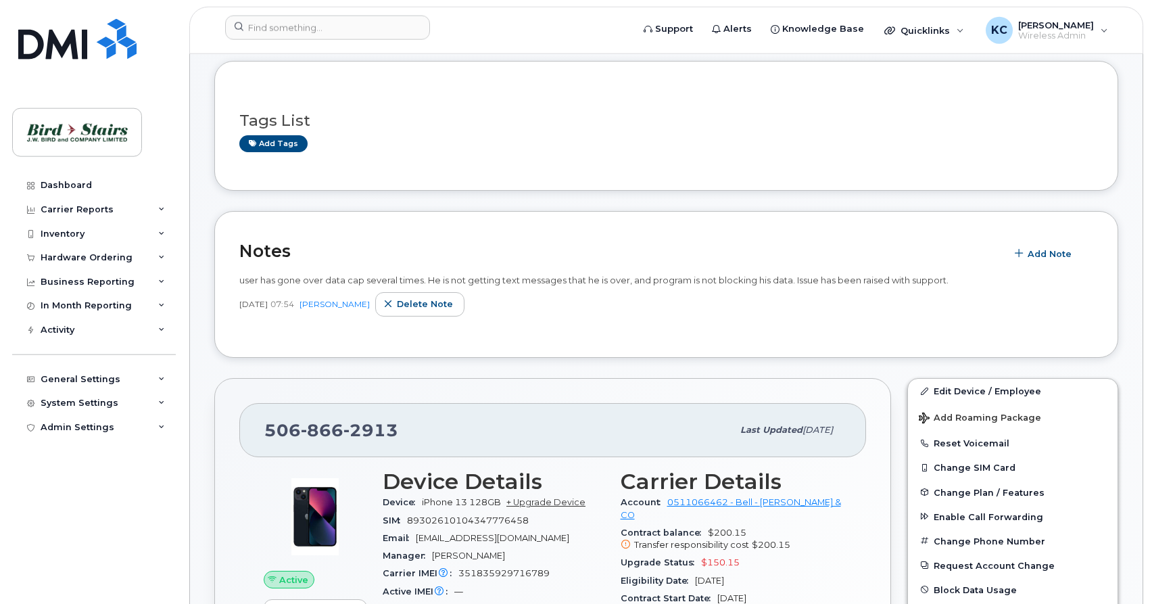
scroll to position [69, 0]
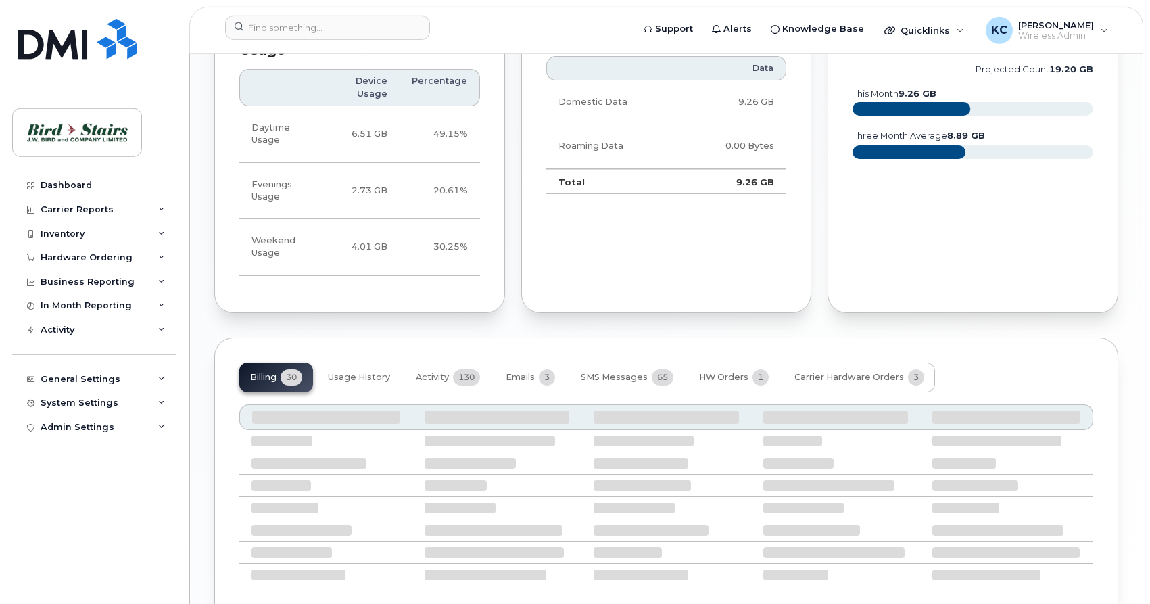
scroll to position [924, 0]
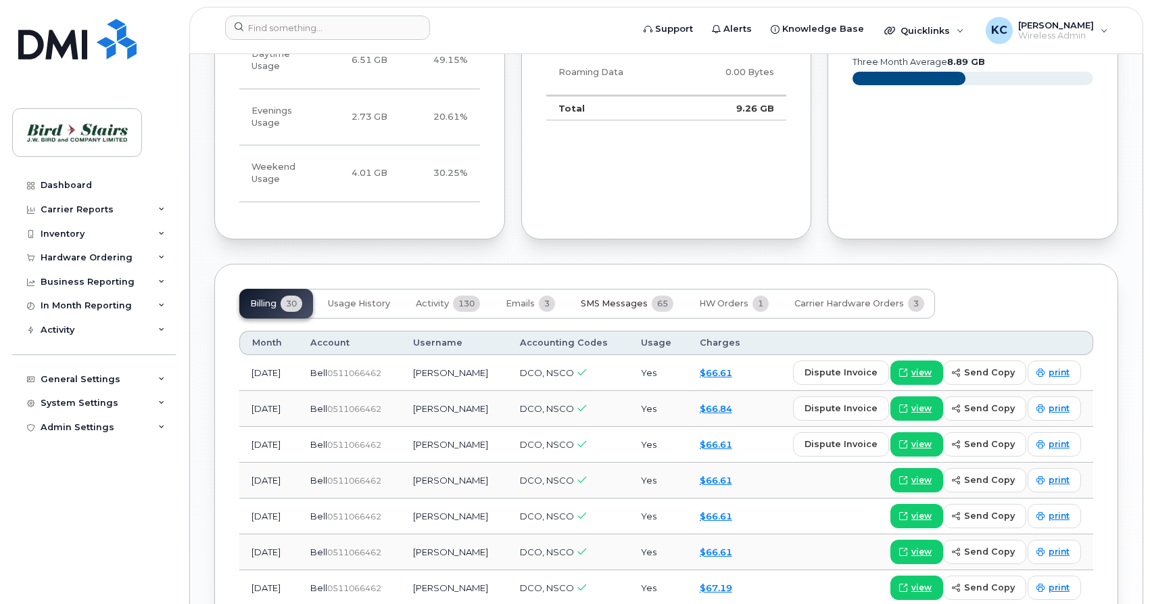
click at [632, 298] on span "SMS Messages" at bounding box center [614, 303] width 67 height 11
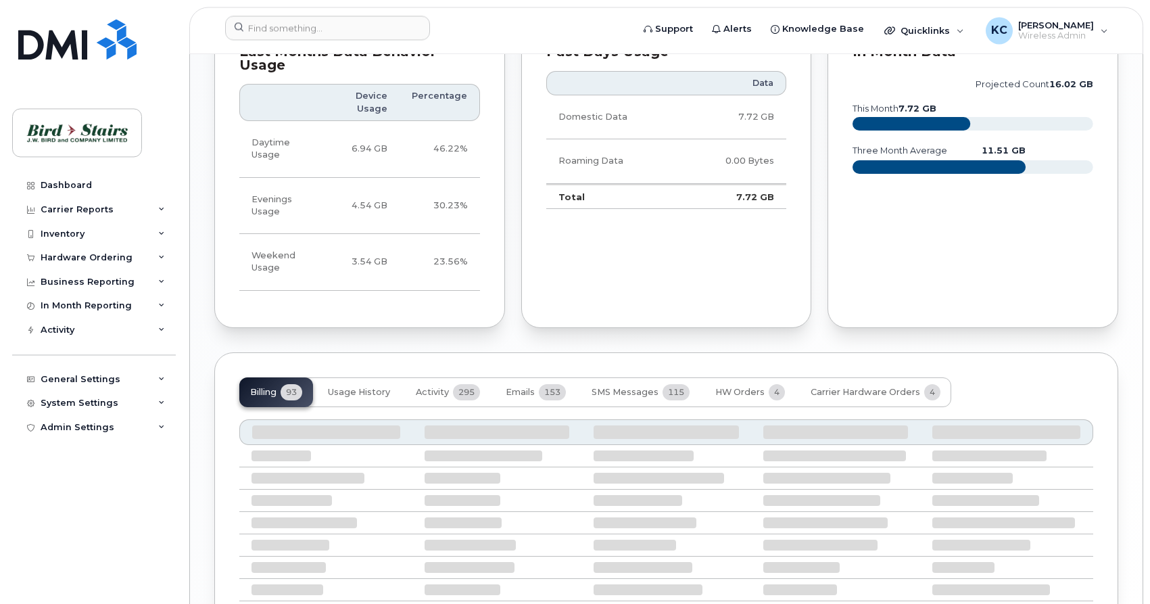
scroll to position [924, 0]
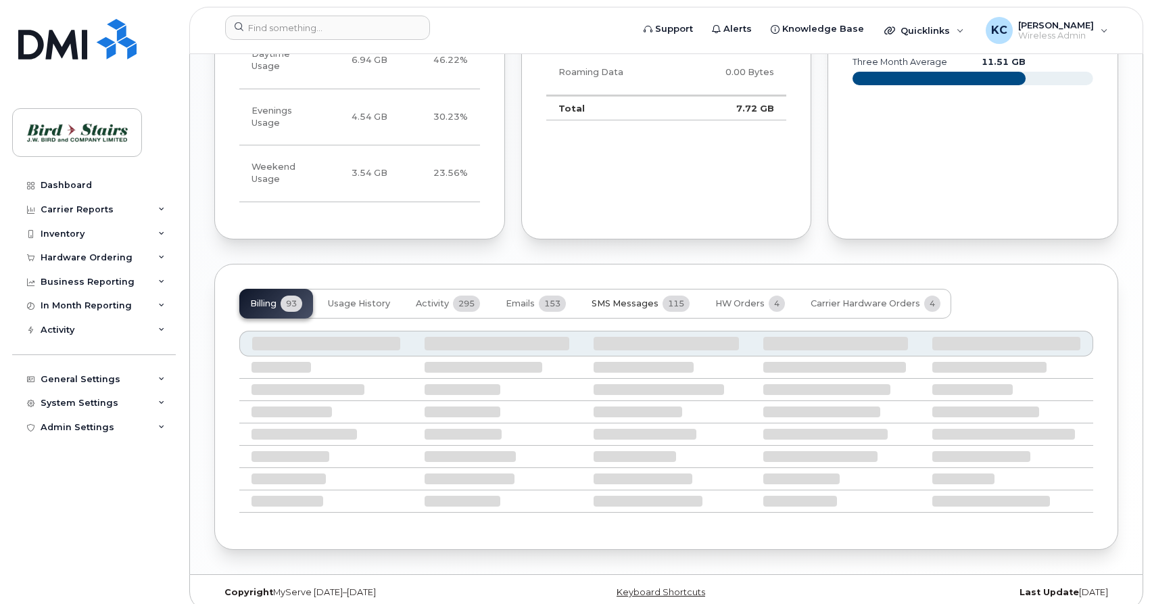
click at [638, 298] on span "SMS Messages" at bounding box center [625, 303] width 67 height 11
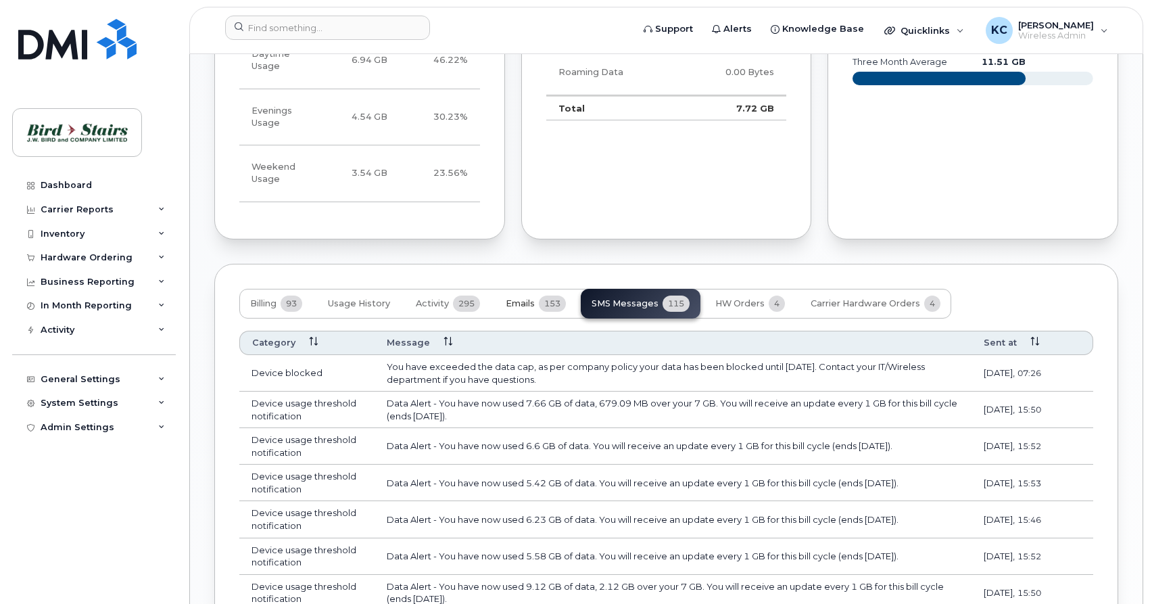
click at [518, 298] on span "Emails" at bounding box center [520, 303] width 29 height 11
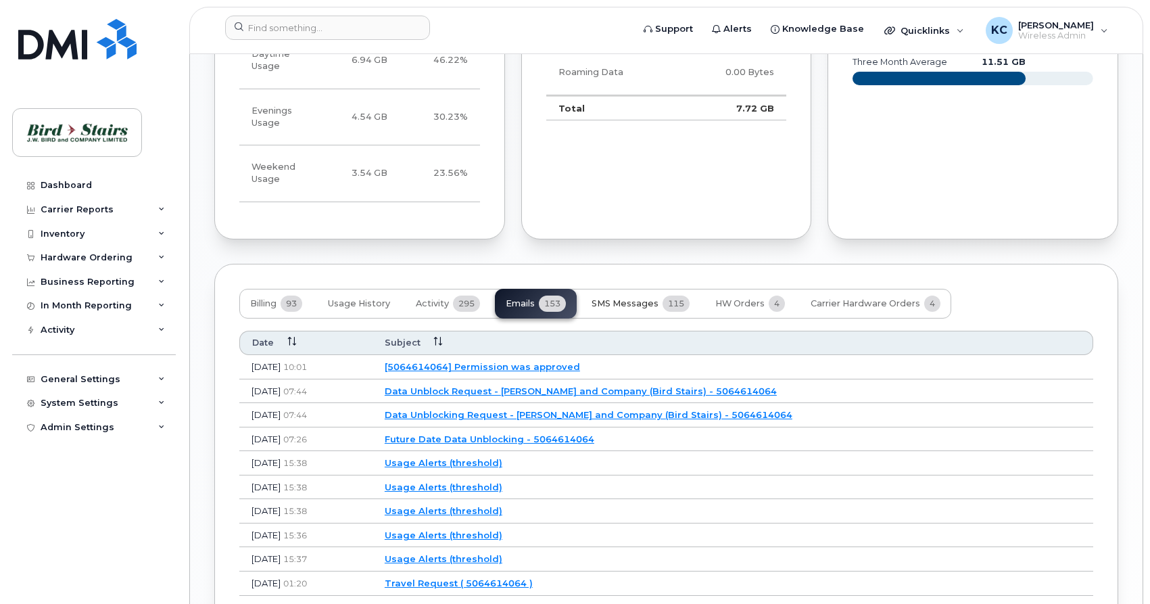
click at [619, 298] on span "SMS Messages" at bounding box center [625, 303] width 67 height 11
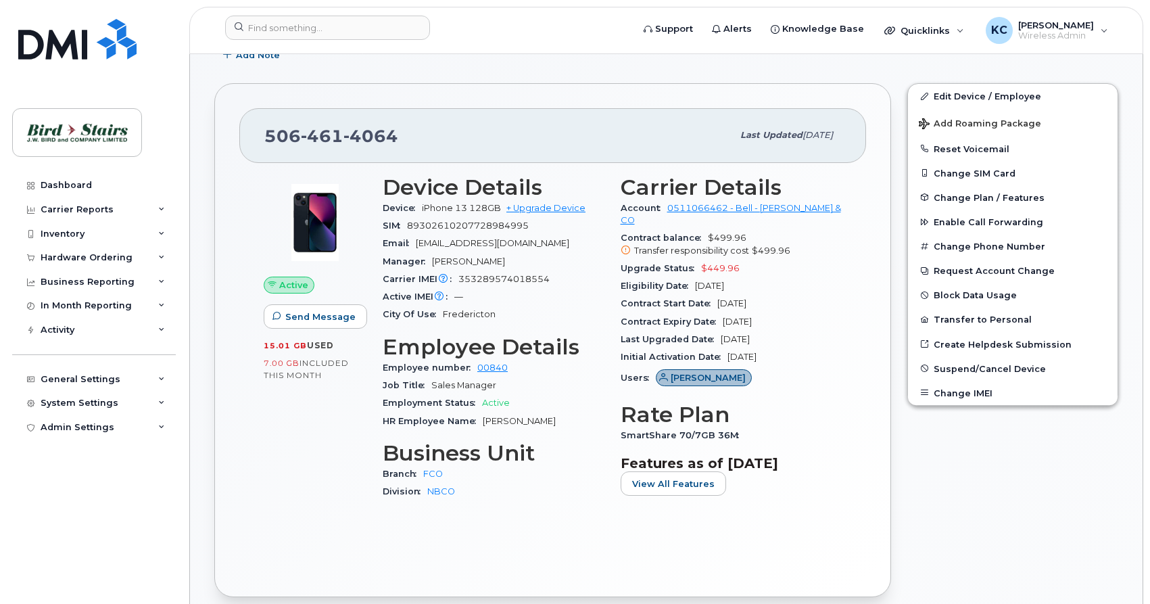
scroll to position [165, 0]
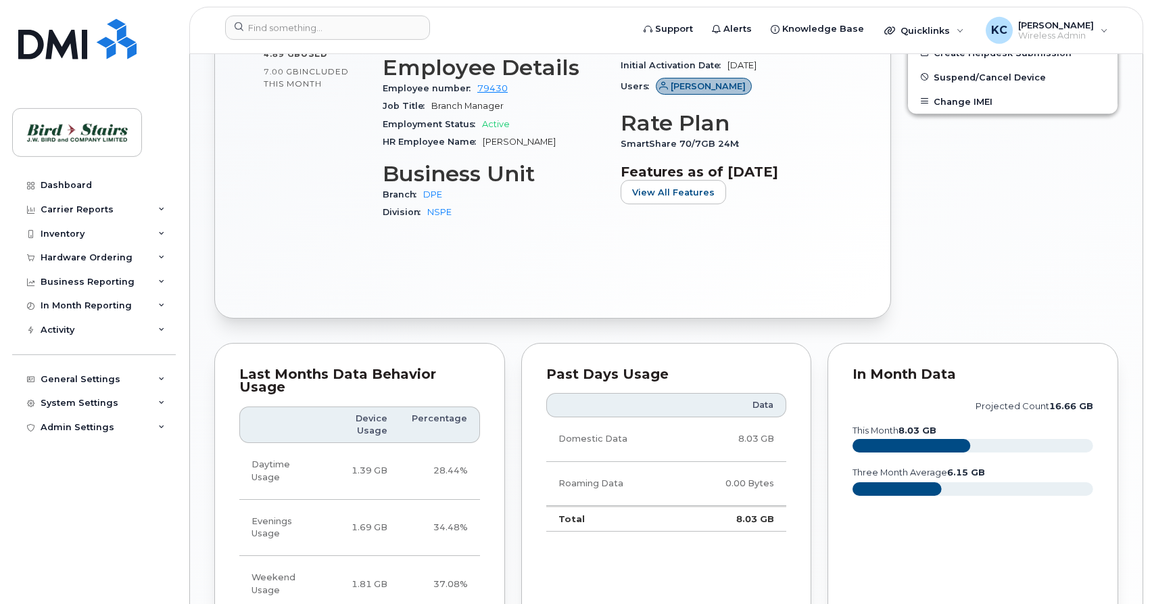
scroll to position [954, 0]
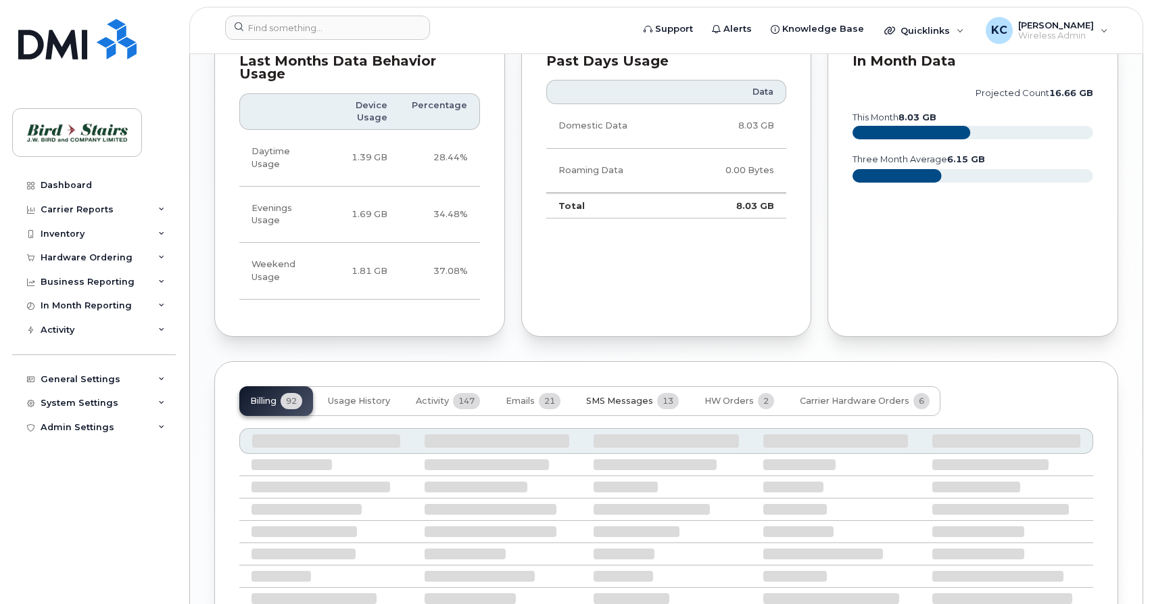
click at [607, 396] on span "SMS Messages" at bounding box center [619, 401] width 67 height 11
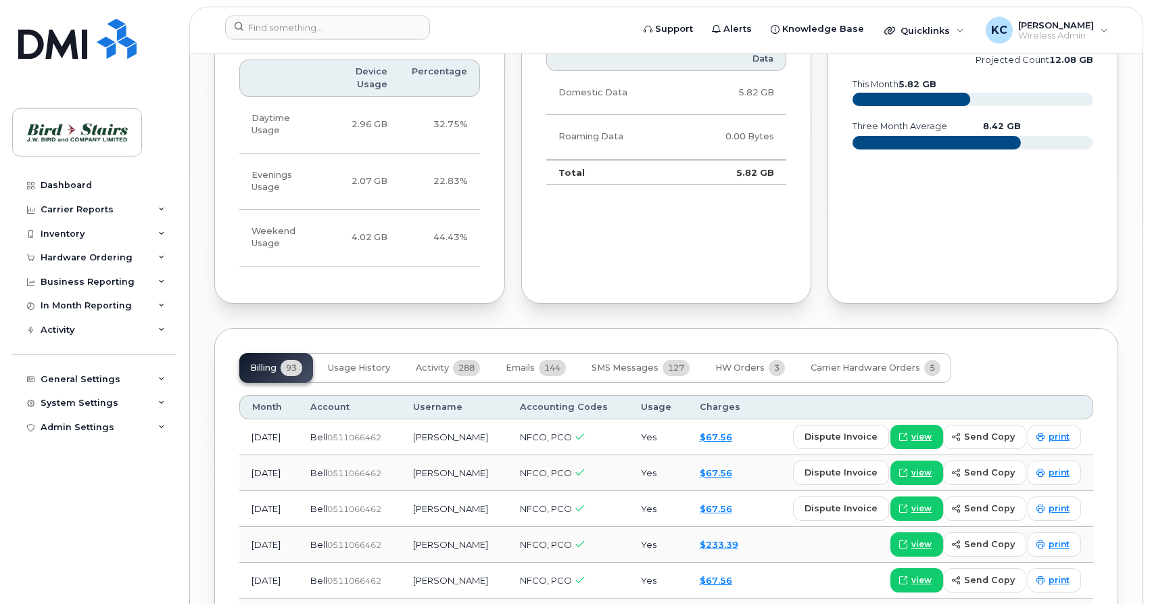
scroll to position [897, 0]
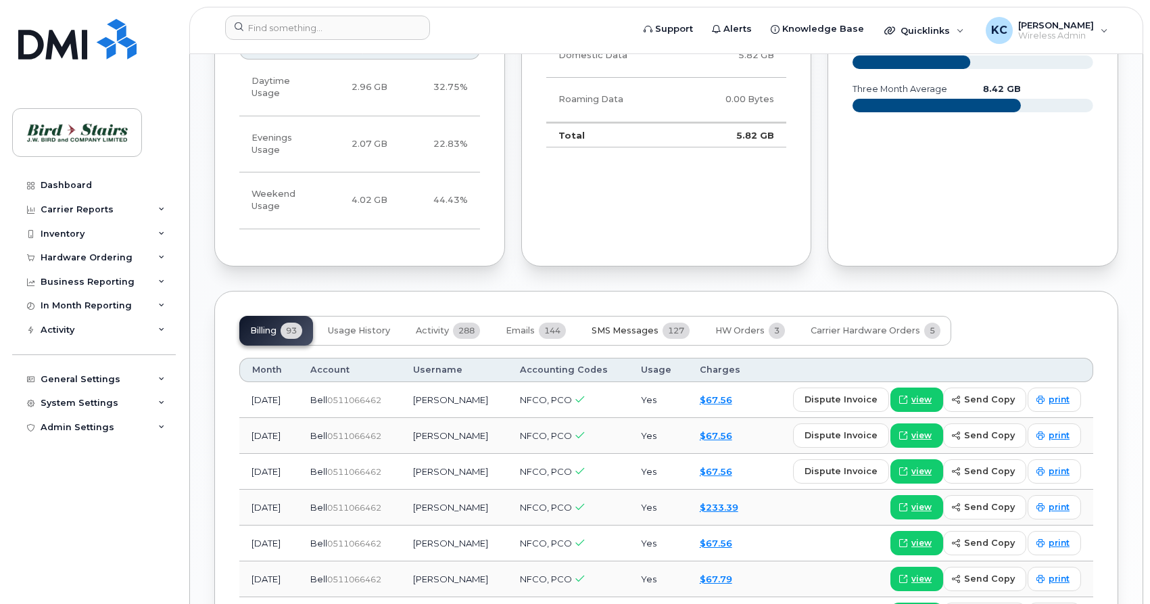
click at [632, 325] on span "SMS Messages" at bounding box center [625, 330] width 67 height 11
